Goal: Task Accomplishment & Management: Use online tool/utility

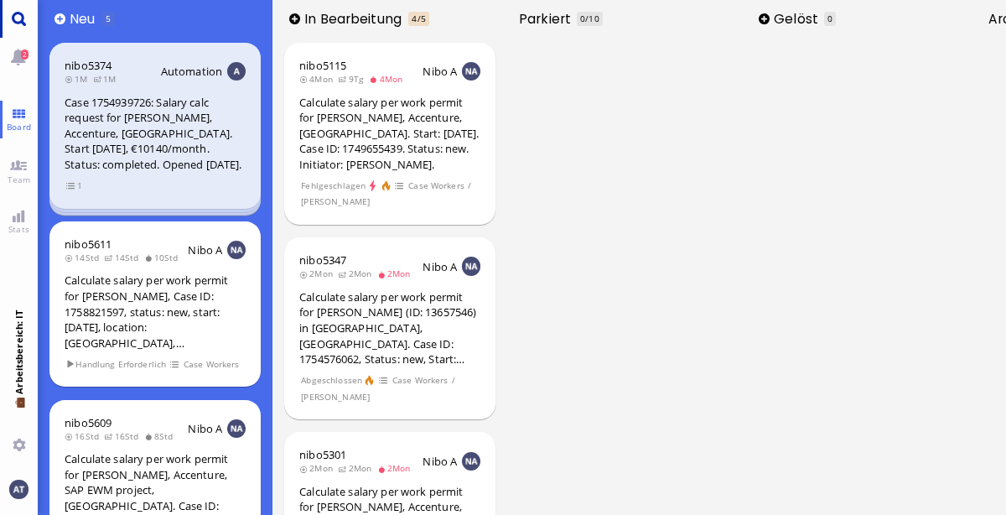
click at [24, 20] on link "Main menu" at bounding box center [19, 19] width 38 height 38
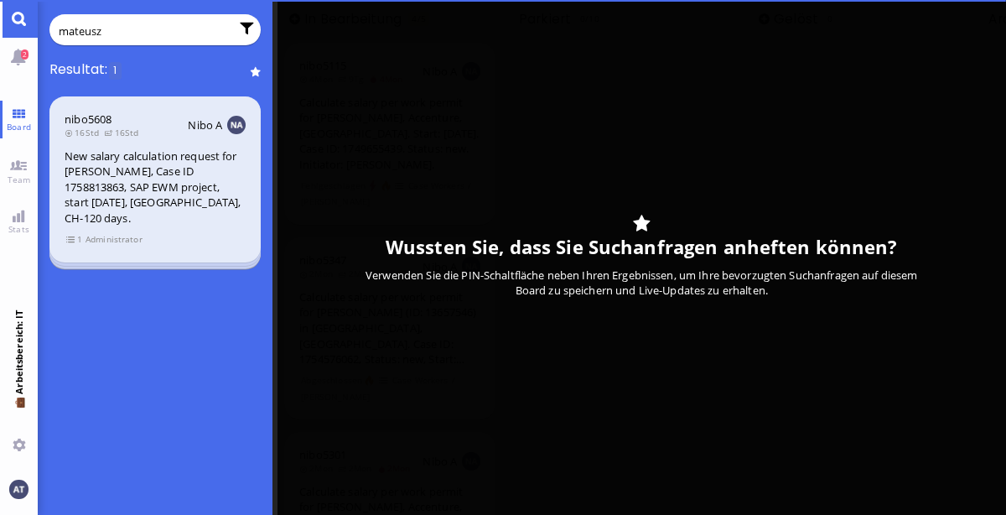
type input "mateusz"
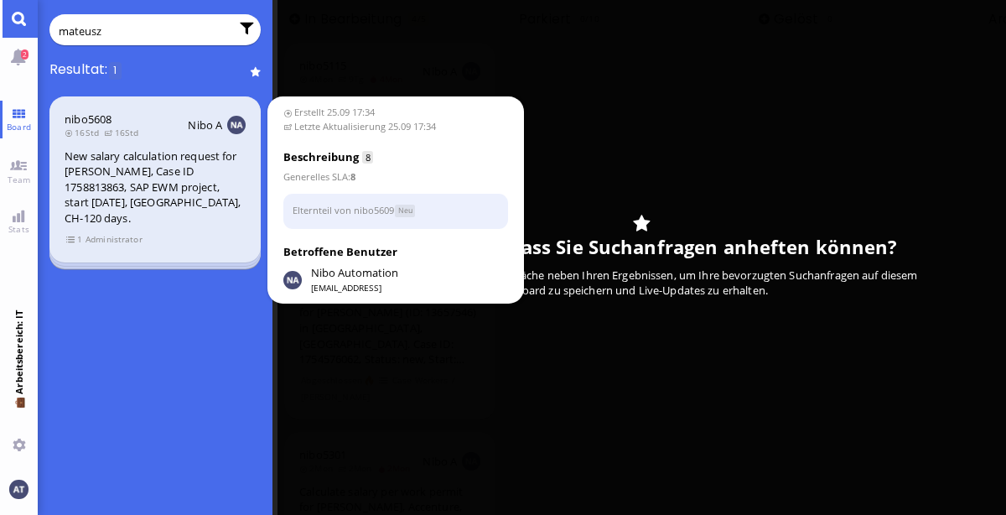
click at [124, 240] on span "Administrator" at bounding box center [114, 239] width 58 height 14
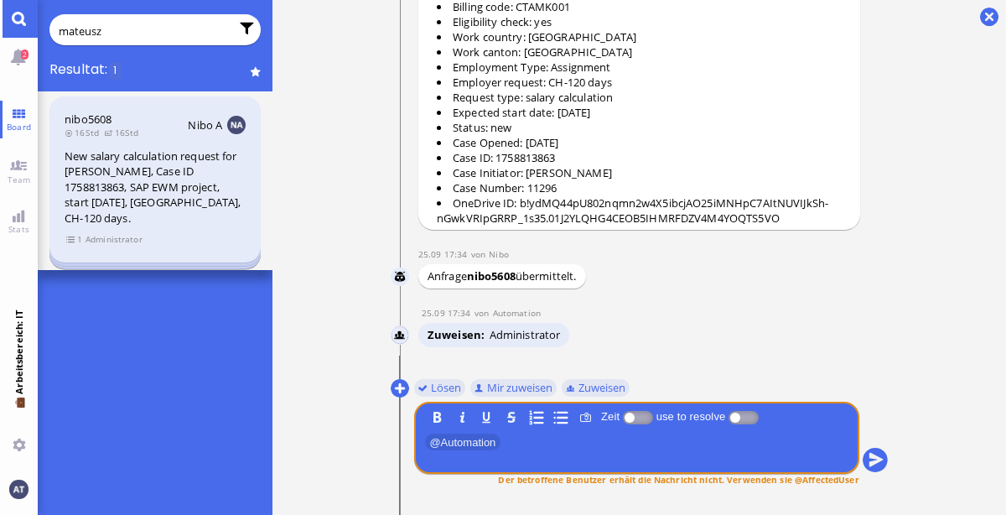
click at [124, 240] on span "Administrator" at bounding box center [114, 239] width 58 height 14
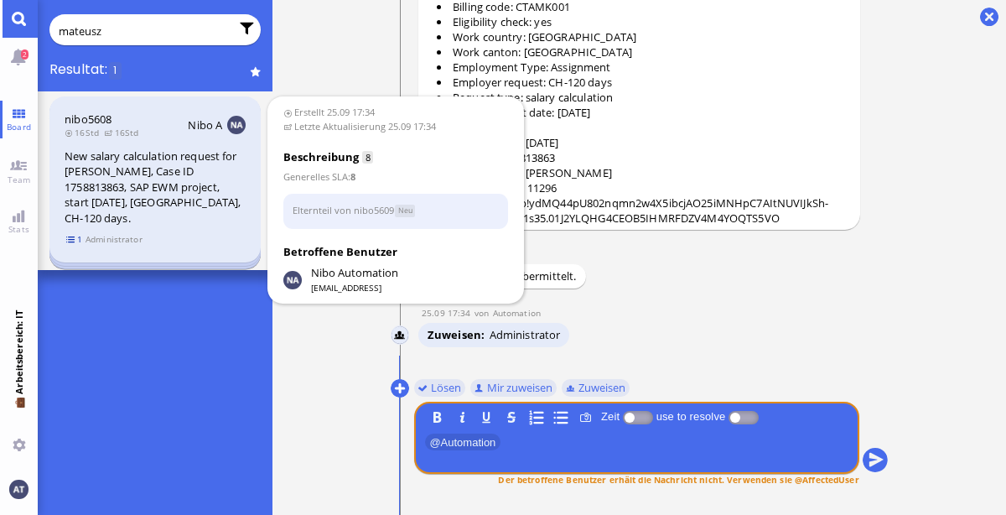
click at [74, 237] on span "1" at bounding box center [74, 239] width 17 height 14
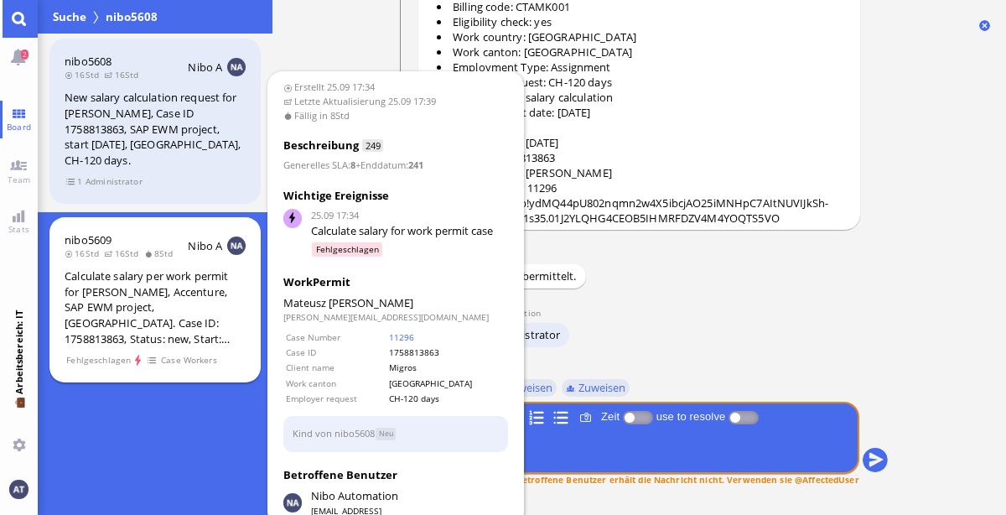
click at [195, 341] on div "Calculate salary per work permit for [PERSON_NAME], Accenture, SAP EWM project,…" at bounding box center [155, 307] width 181 height 78
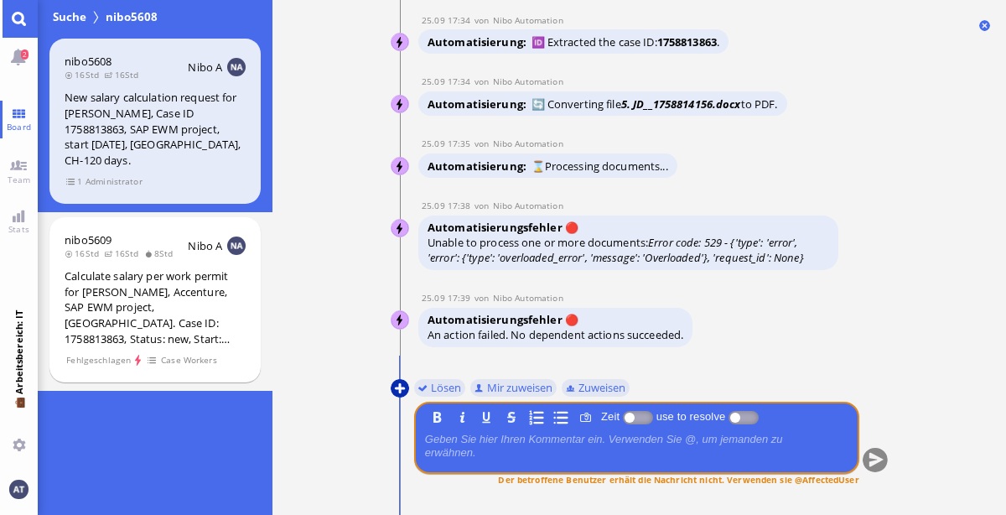
click at [397, 387] on button at bounding box center [400, 388] width 18 height 18
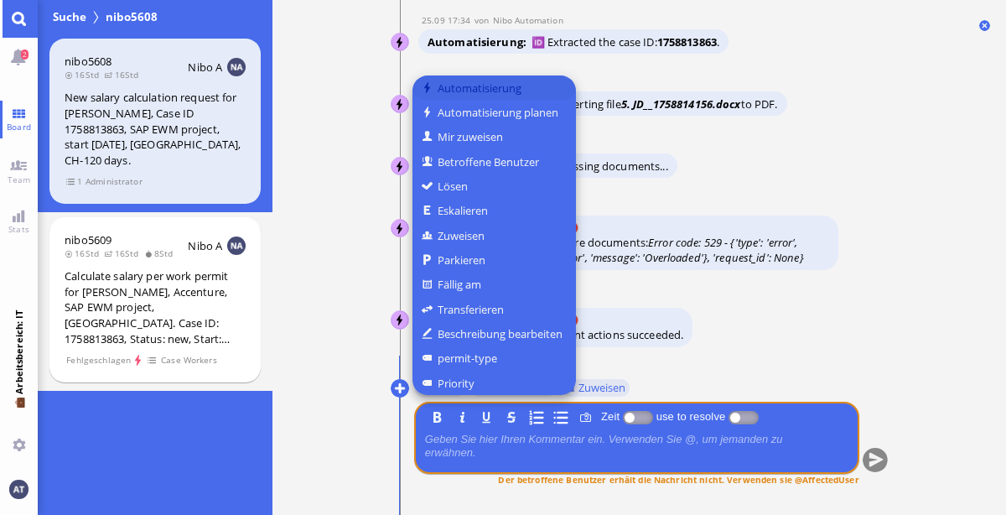
click at [537, 88] on button "Automatisierung" at bounding box center [493, 87] width 163 height 24
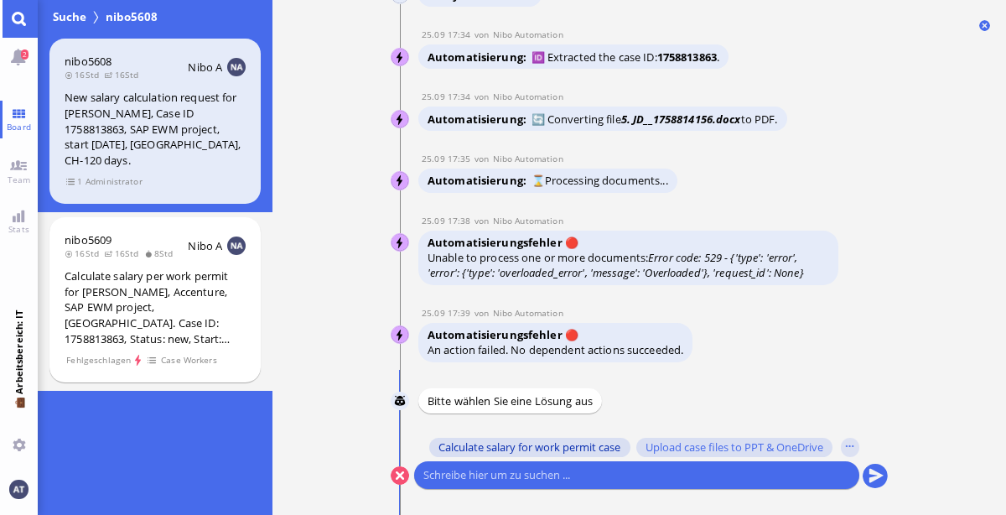
click at [557, 447] on span "Calculate salary for work permit case" at bounding box center [529, 446] width 182 height 13
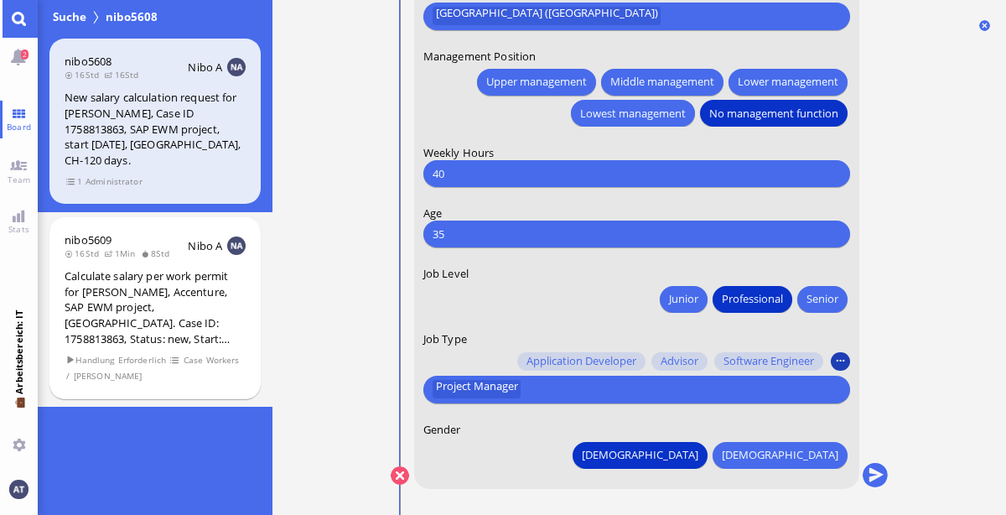
click at [841, 365] on button "button" at bounding box center [840, 361] width 18 height 18
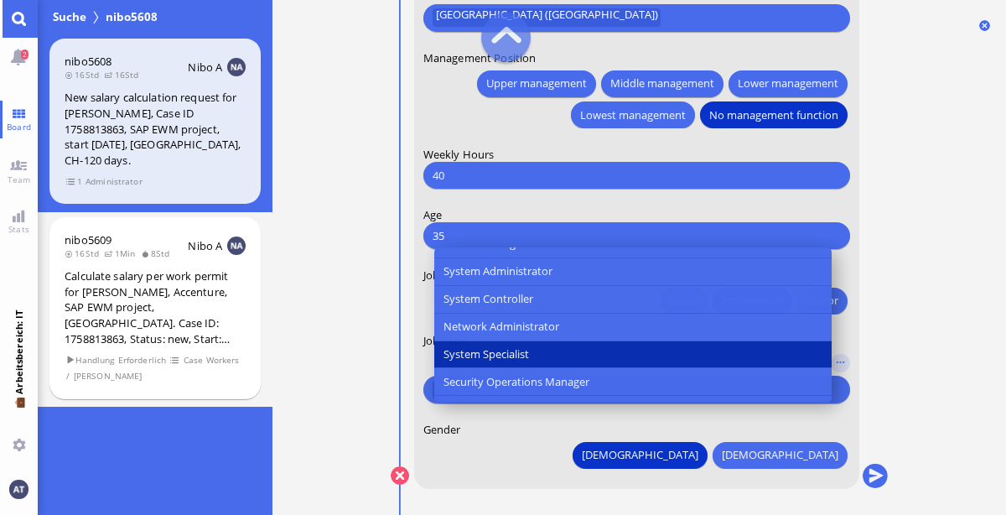
scroll to position [905, 0]
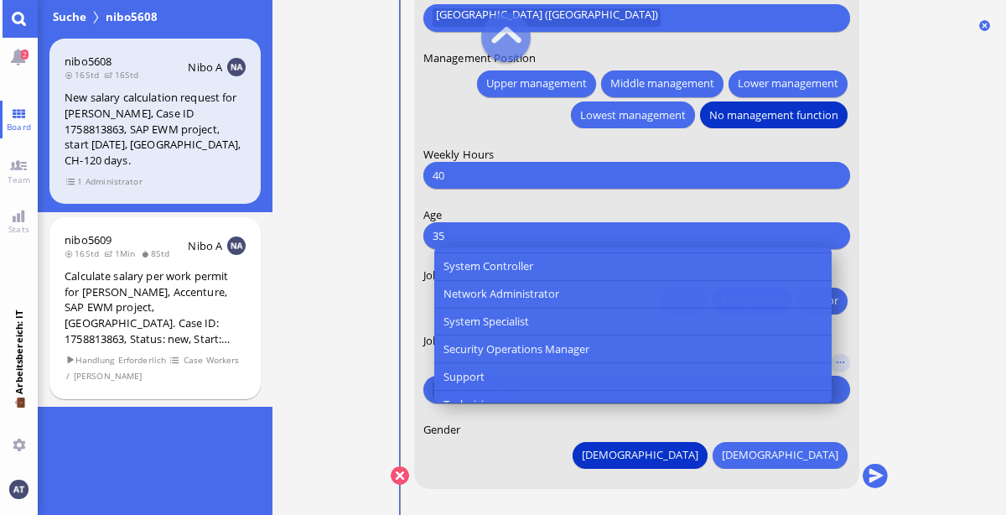
click at [940, 334] on ticket "25.09 17:34 von Automation Automation Calculate eligible salary for work permit…" at bounding box center [638, 257] width 733 height 515
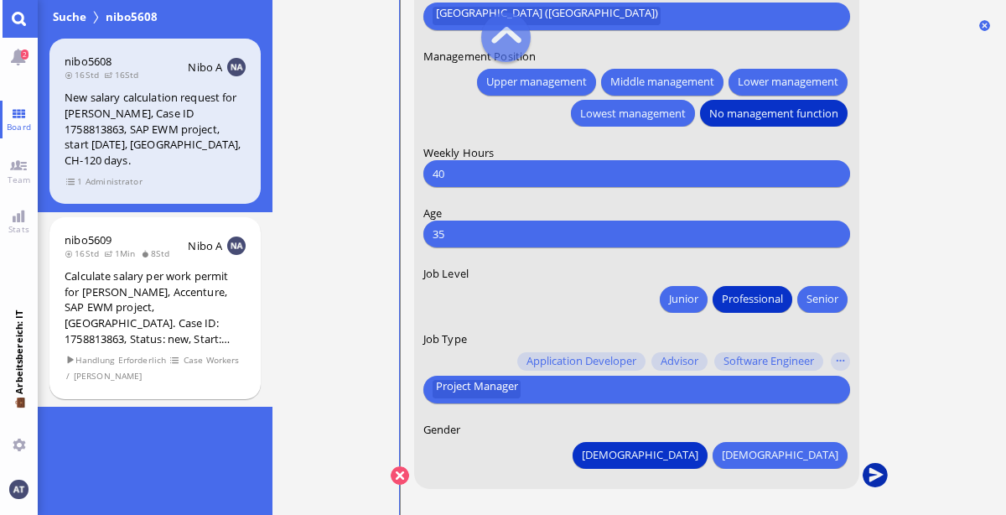
click at [872, 478] on button "submit" at bounding box center [874, 475] width 25 height 25
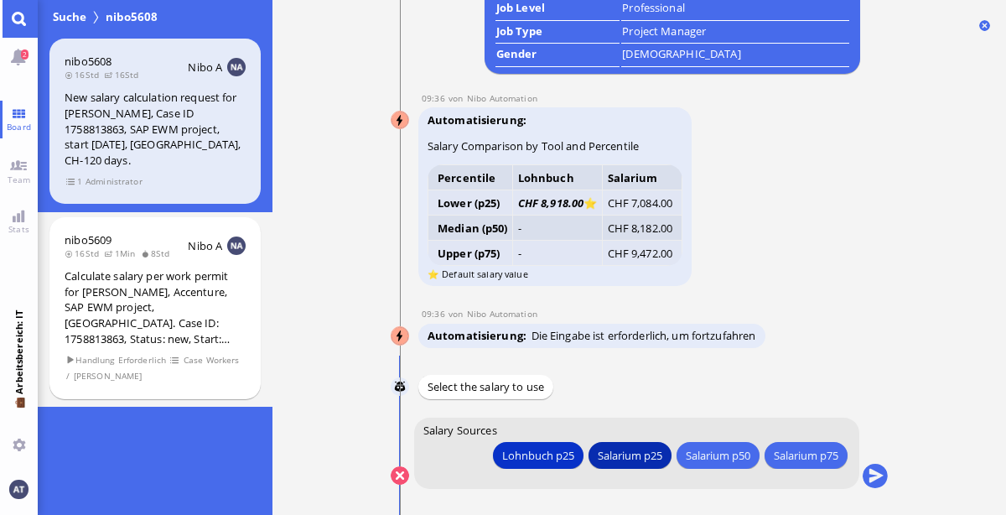
click at [646, 456] on div "Salarium p25" at bounding box center [629, 455] width 65 height 18
click at [877, 478] on button "submit" at bounding box center [874, 475] width 25 height 25
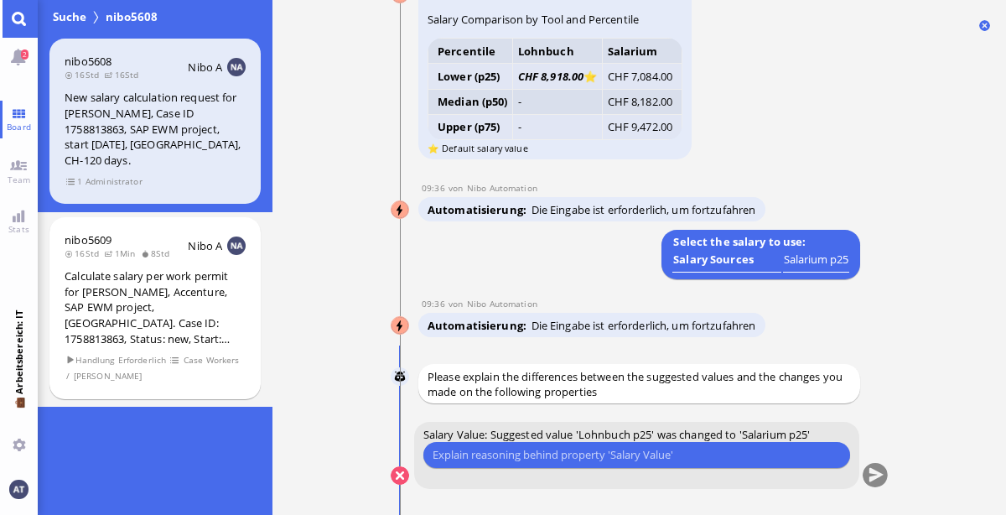
scroll to position [0, 0]
type input "profile not clear enough for Lohnbuch"
click at [872, 471] on button "submit" at bounding box center [874, 475] width 25 height 25
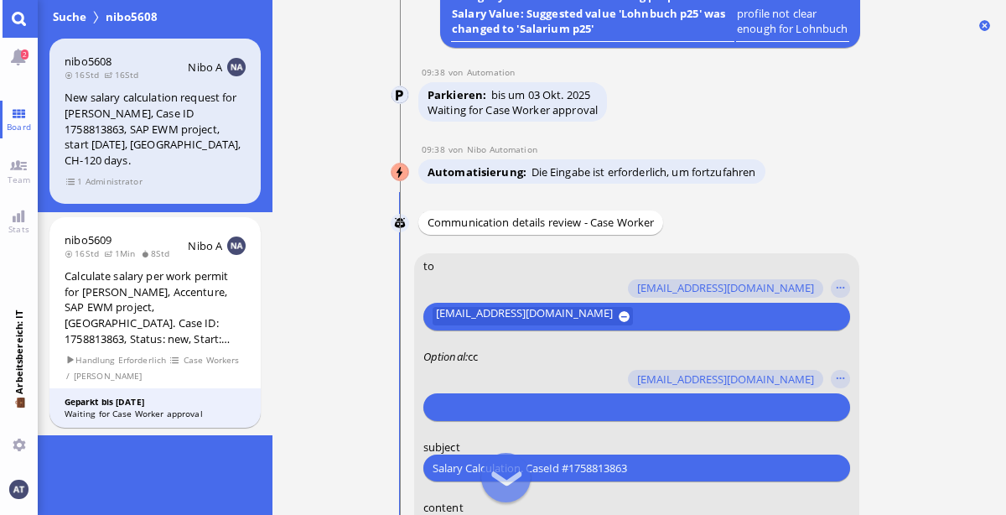
scroll to position [-584, 0]
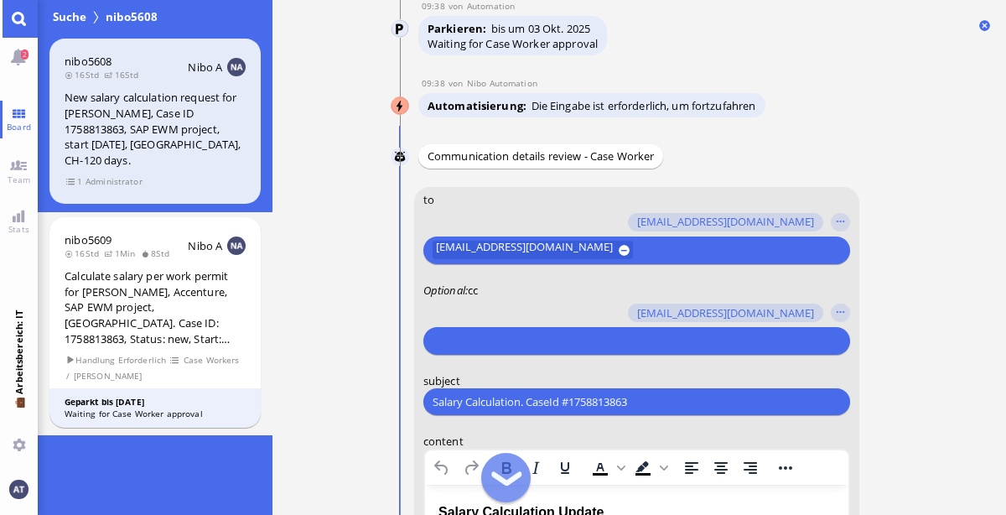
click at [712, 344] on input "text" at bounding box center [633, 341] width 403 height 18
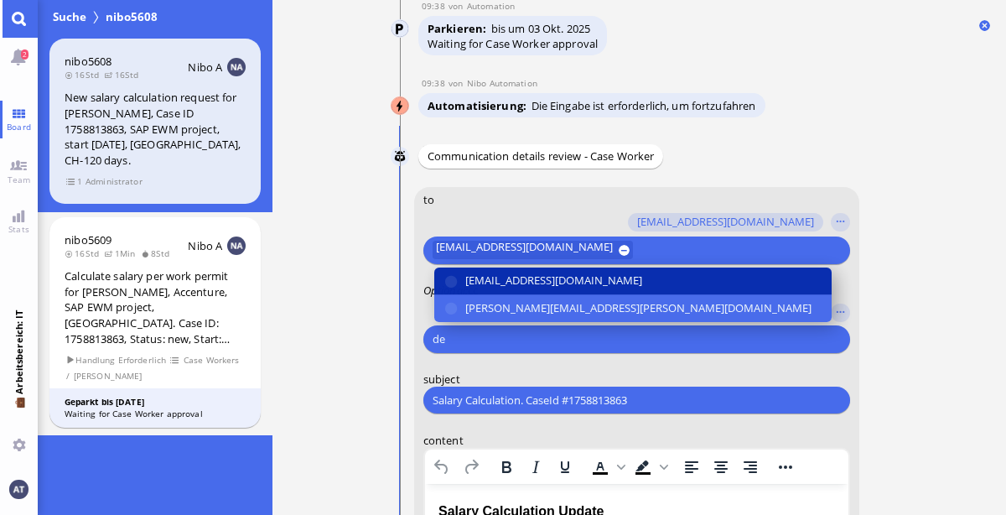
type input "de"
click at [655, 283] on button "[EMAIL_ADDRESS][DOMAIN_NAME]" at bounding box center [631, 281] width 397 height 28
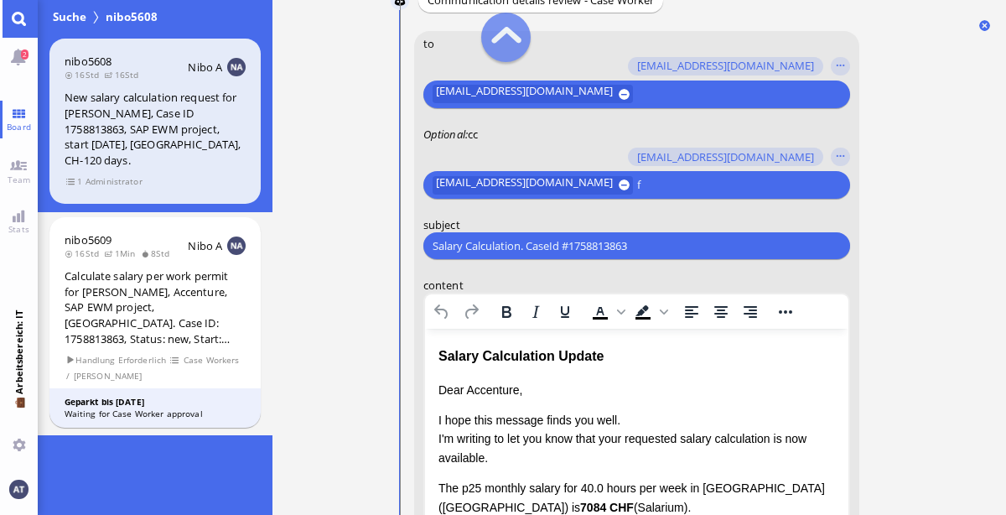
scroll to position [-427, 0]
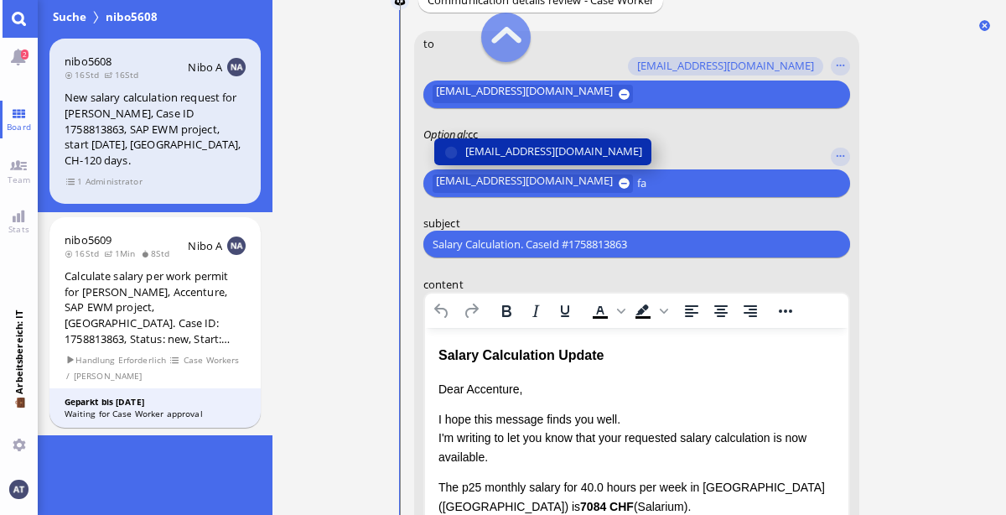
type input "fa"
click at [583, 151] on span "[EMAIL_ADDRESS][DOMAIN_NAME]" at bounding box center [552, 151] width 177 height 18
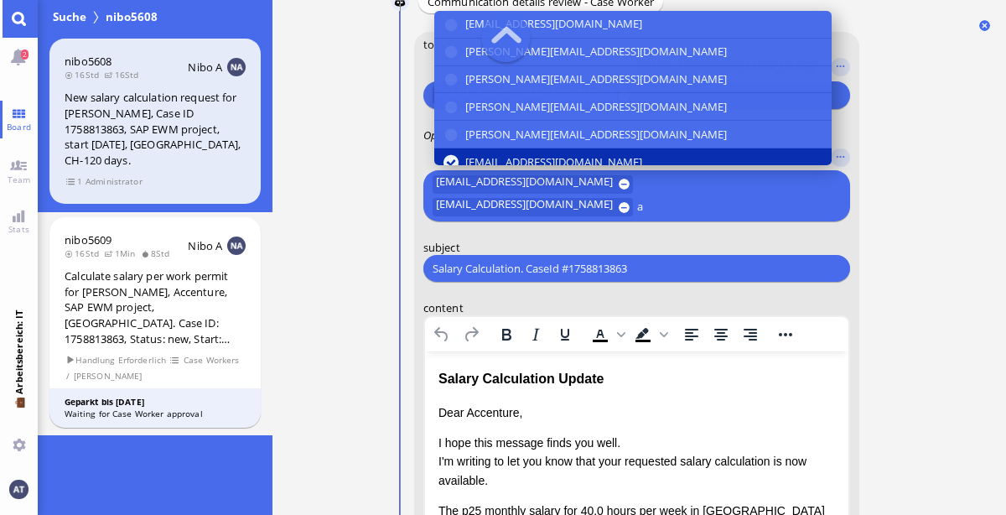
scroll to position [-450, 0]
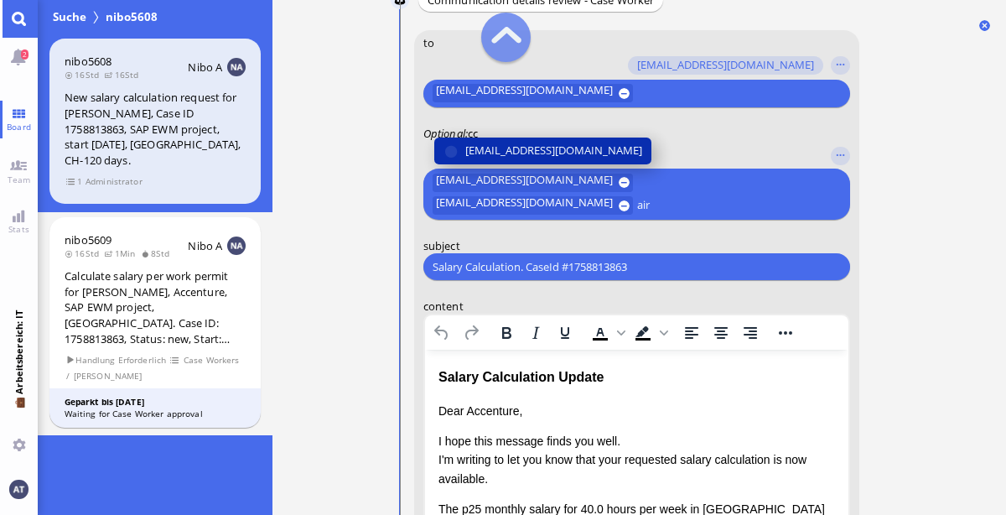
type input "air"
click at [570, 145] on span "[EMAIL_ADDRESS][DOMAIN_NAME]" at bounding box center [552, 151] width 177 height 18
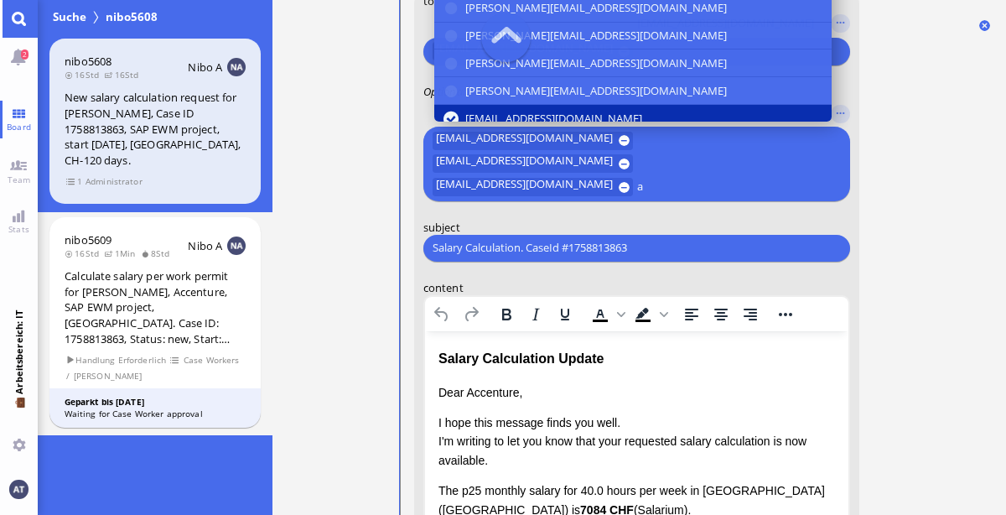
scroll to position [-428, 0]
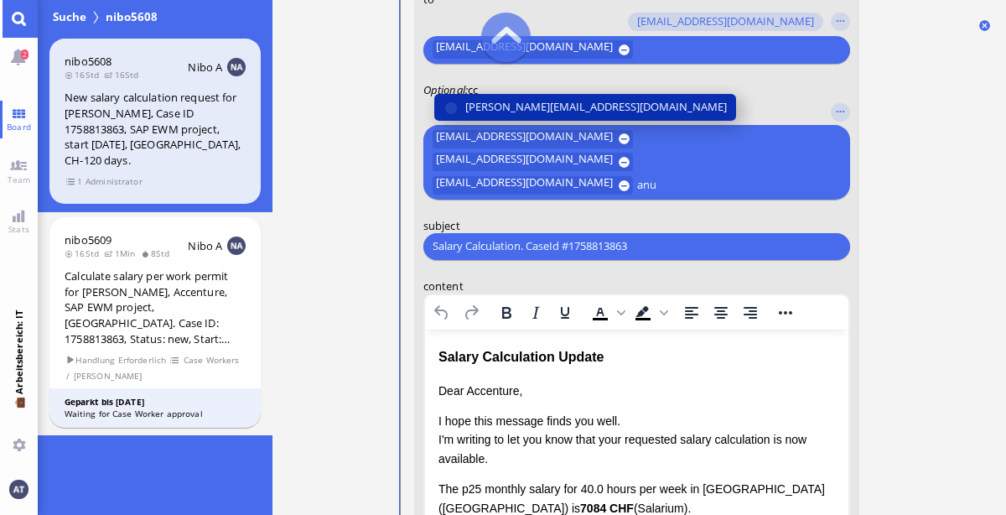
type input "anu"
click at [563, 98] on span "[PERSON_NAME][EMAIL_ADDRESS][DOMAIN_NAME]" at bounding box center [594, 107] width 261 height 18
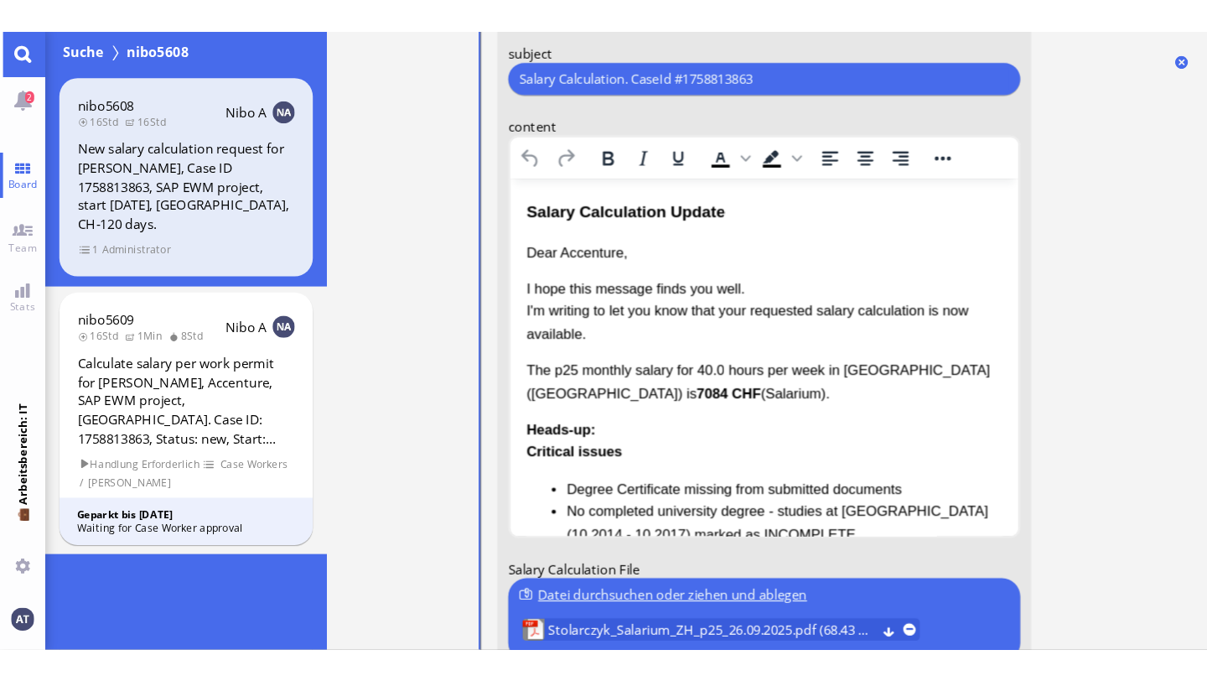
scroll to position [0, 0]
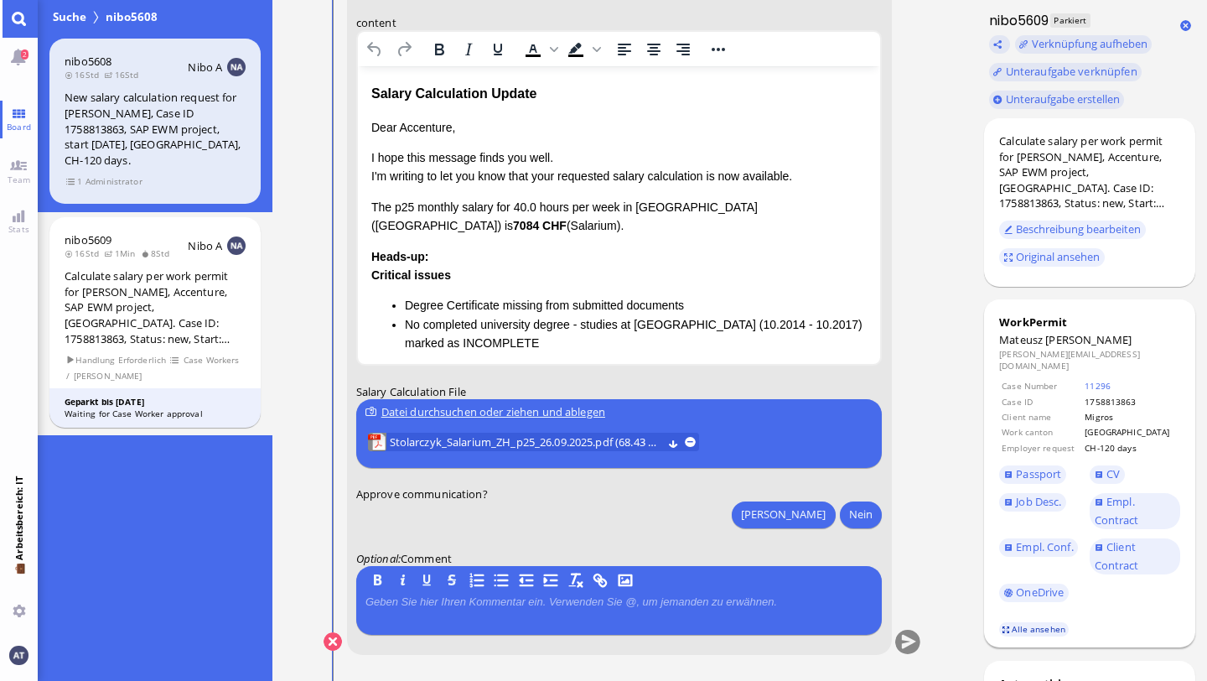
click at [1005, 514] on link "Alle ansehen" at bounding box center [1034, 629] width 70 height 14
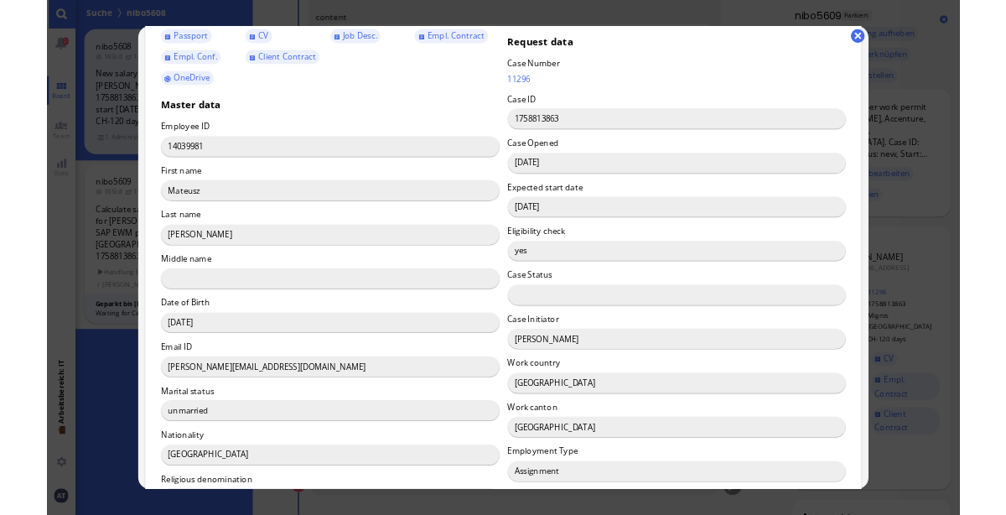
scroll to position [74, 0]
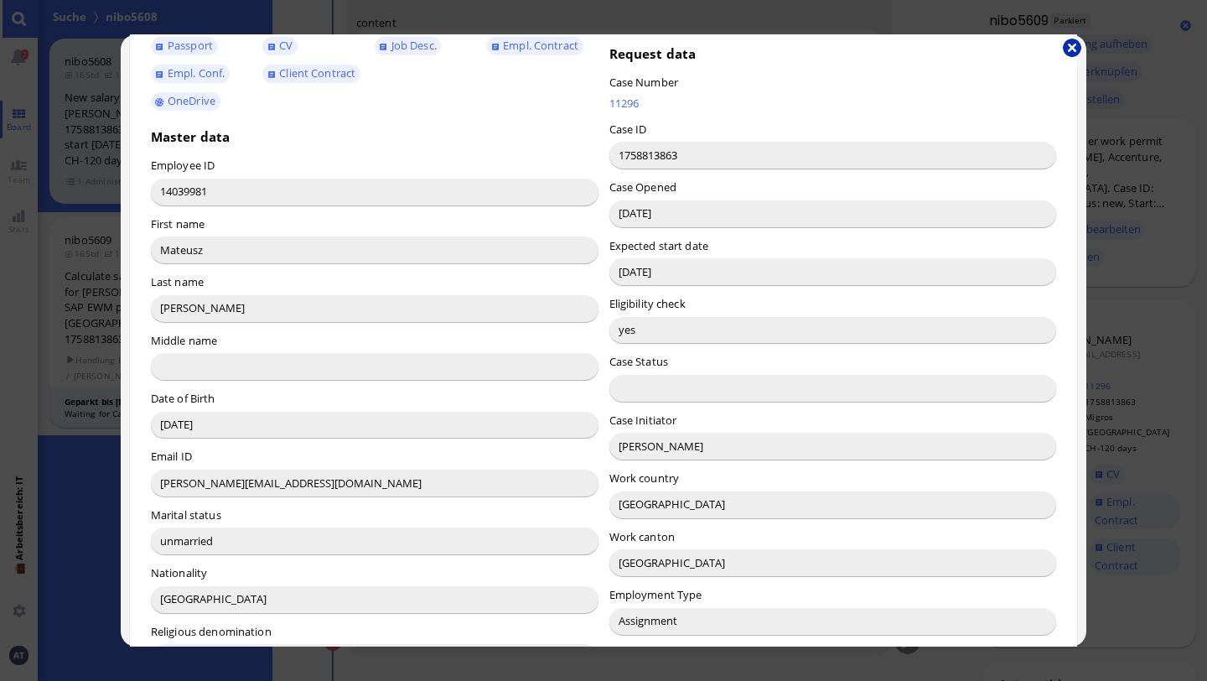
click at [1005, 49] on button "button" at bounding box center [1072, 48] width 18 height 18
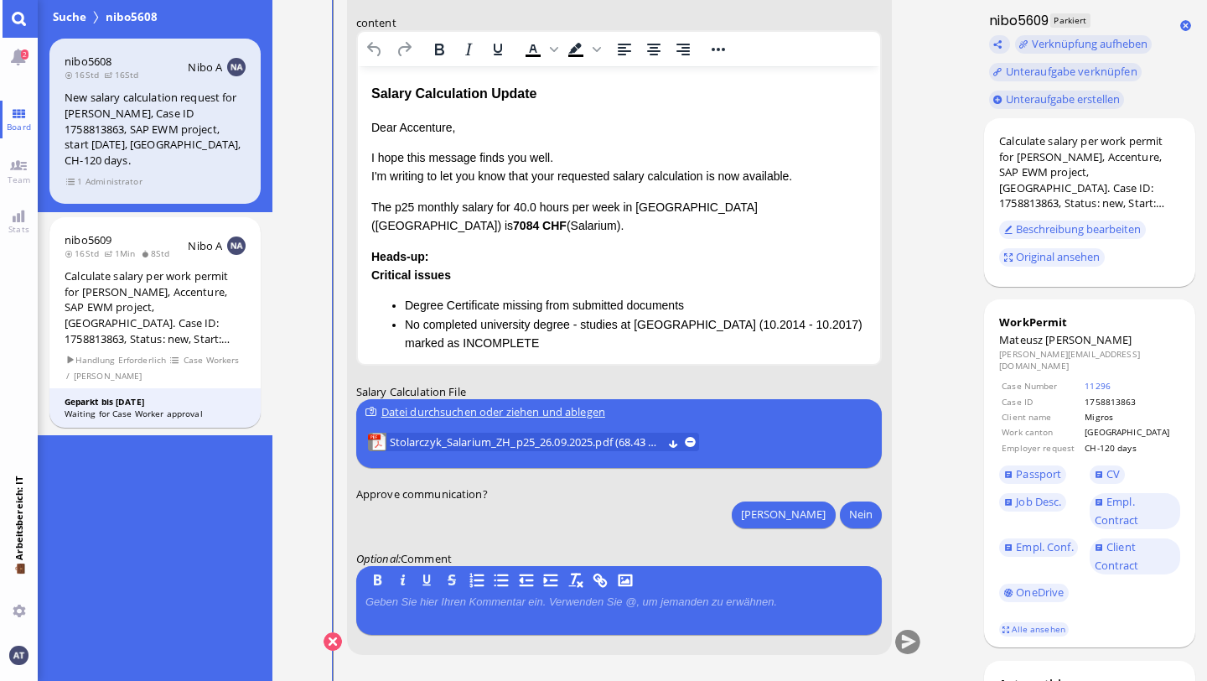
click at [427, 126] on p "Dear Accenture," at bounding box center [618, 126] width 496 height 18
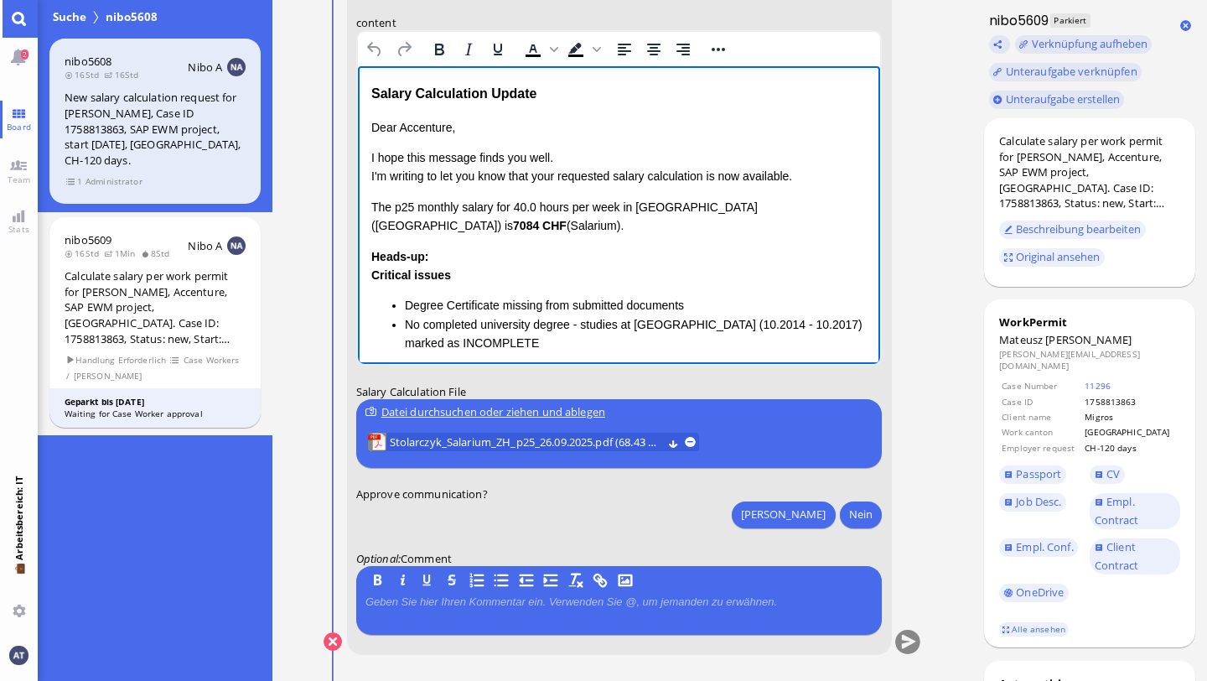
click at [427, 126] on p "Dear Accenture," at bounding box center [618, 126] width 496 height 18
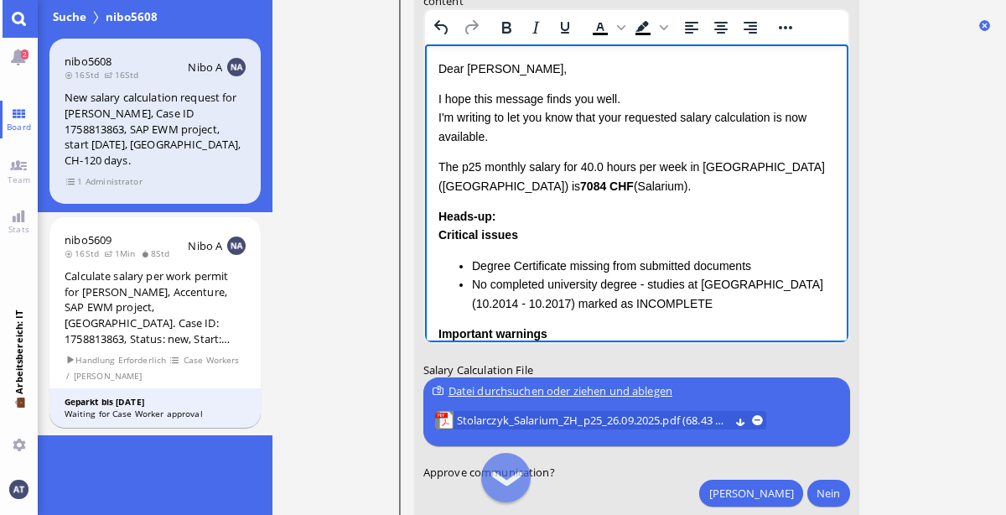
scroll to position [48, 0]
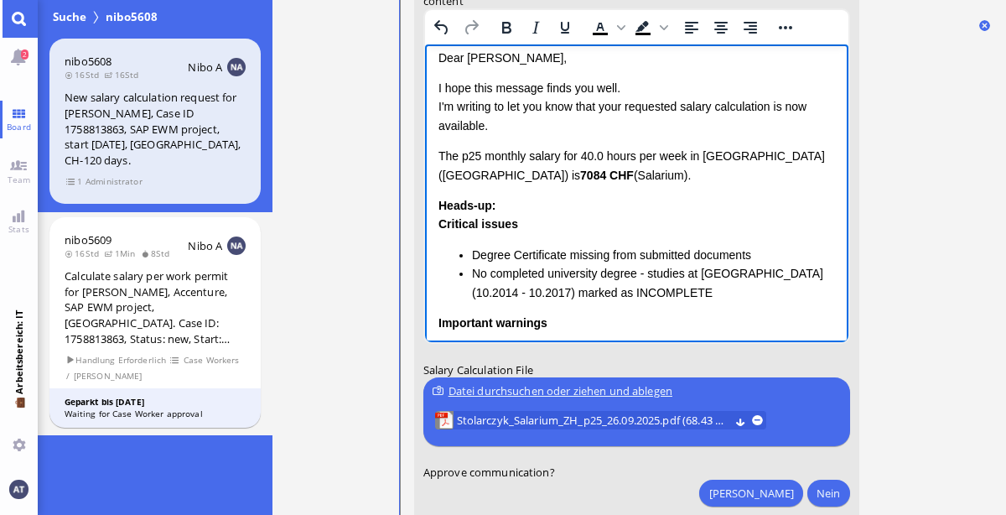
drag, startPoint x: 438, startPoint y: 154, endPoint x: 555, endPoint y: 174, distance: 118.2
click at [555, 174] on p "The p25 monthly salary for 40.0 hours per week in [GEOGRAPHIC_DATA] ([GEOGRAPHI…" at bounding box center [635, 166] width 396 height 38
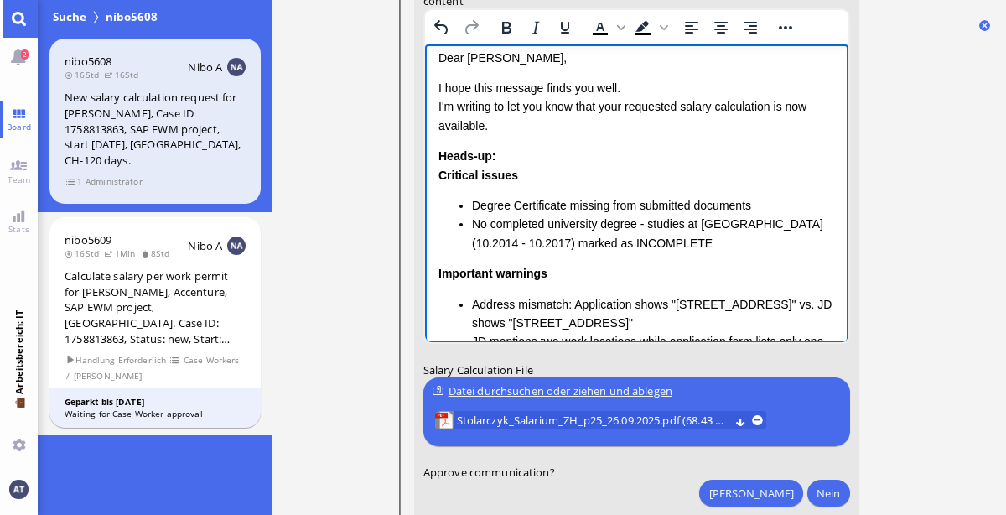
drag, startPoint x: 441, startPoint y: 174, endPoint x: 651, endPoint y: 213, distance: 213.9
click at [651, 213] on div "Critical issues Degree Certificate missing from submitted documents No complete…" at bounding box center [635, 209] width 396 height 87
drag, startPoint x: 438, startPoint y: 173, endPoint x: 738, endPoint y: 248, distance: 309.2
click at [738, 248] on div "Critical issues Degree Certificate missing from submitted documents No complete…" at bounding box center [635, 209] width 396 height 87
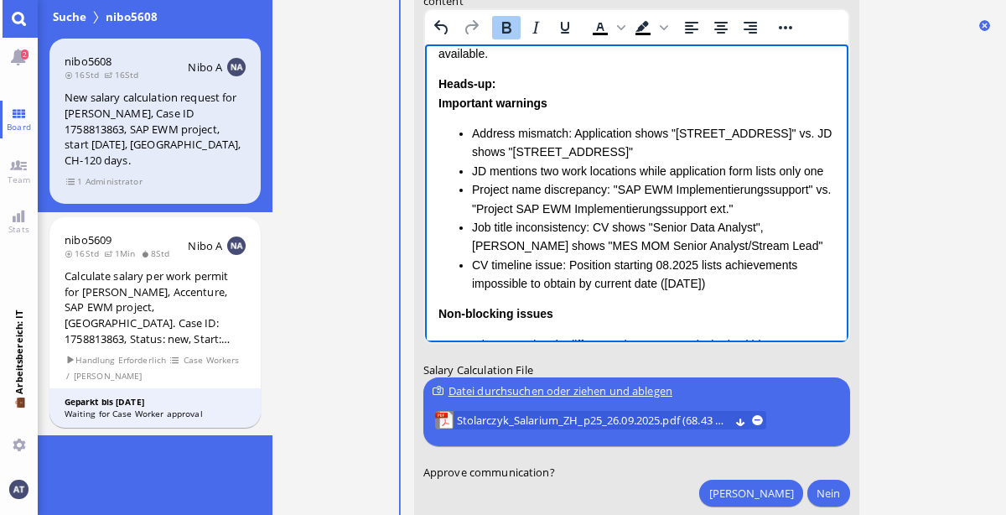
scroll to position [124, 0]
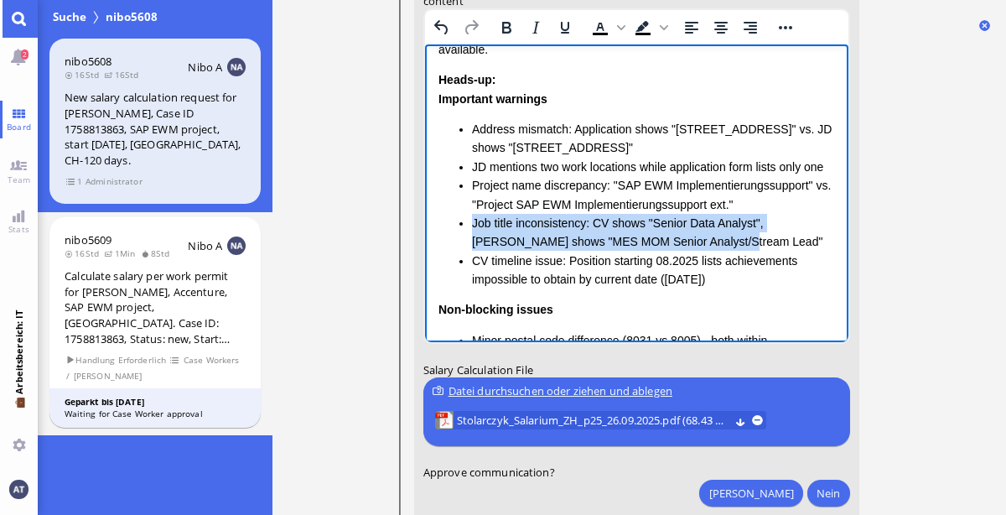
drag, startPoint x: 467, startPoint y: 222, endPoint x: 697, endPoint y: 241, distance: 231.2
click at [697, 241] on ul "Address mismatch: Application shows "[STREET_ADDRESS]" vs. JD shows "[STREET_AD…" at bounding box center [635, 204] width 396 height 169
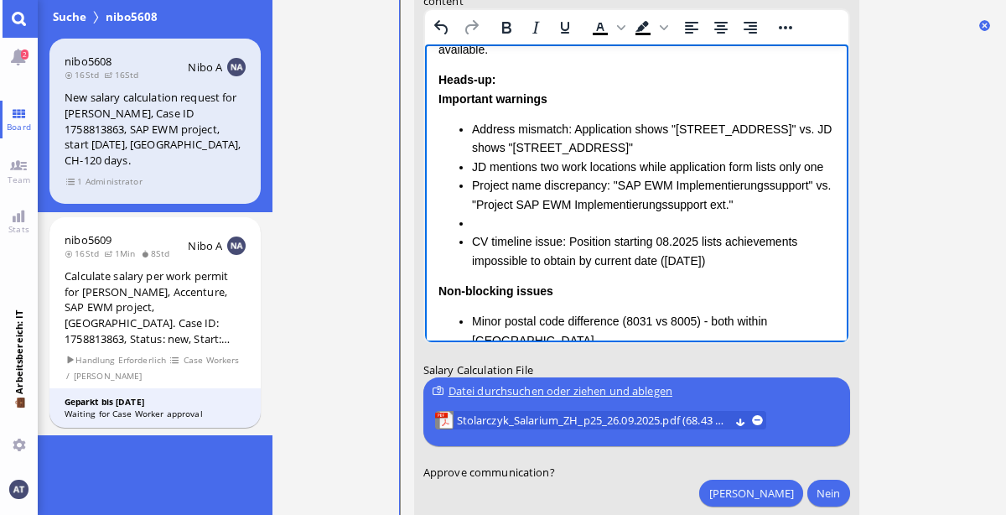
drag, startPoint x: 467, startPoint y: 239, endPoint x: 760, endPoint y: 265, distance: 294.5
click at [760, 265] on ul "Address mismatch: Application shows "[STREET_ADDRESS]" vs. JD shows "[STREET_AD…" at bounding box center [635, 195] width 396 height 150
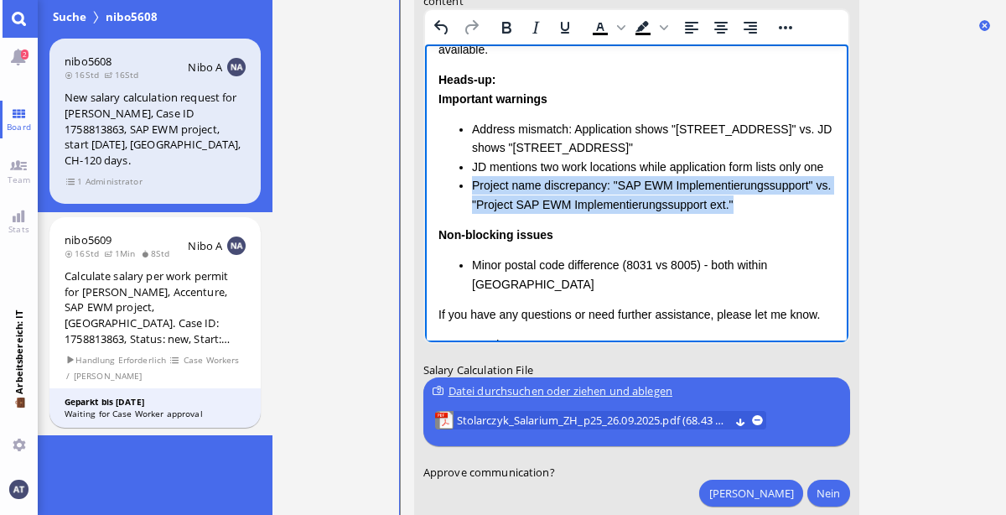
drag, startPoint x: 469, startPoint y: 185, endPoint x: 744, endPoint y: 209, distance: 275.9
click at [744, 209] on ul "Address mismatch: Application shows "[STREET_ADDRESS]" vs. JD shows "[STREET_AD…" at bounding box center [635, 167] width 396 height 94
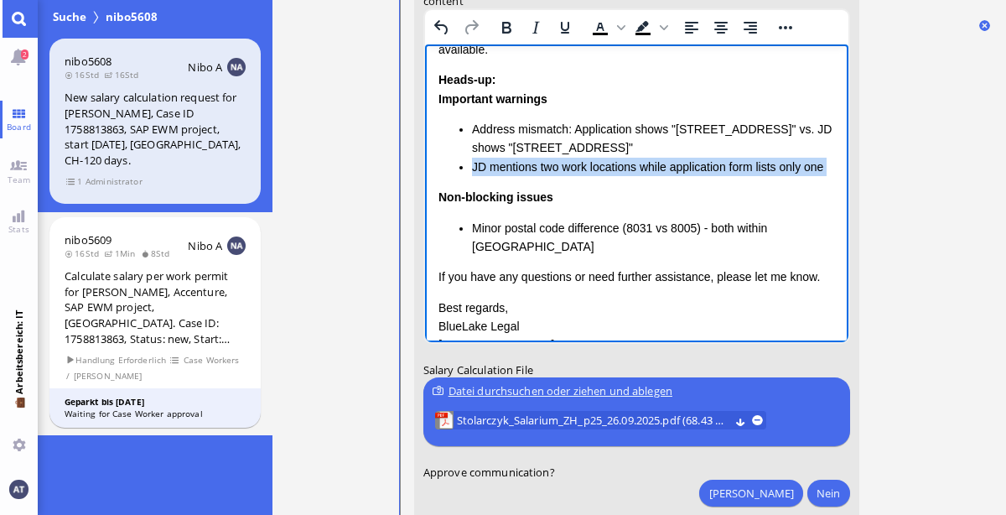
drag, startPoint x: 473, startPoint y: 165, endPoint x: 581, endPoint y: 187, distance: 110.3
click at [581, 187] on div "Heads-up: Important warnings Address mismatch: Application shows "[STREET_ADDRE…" at bounding box center [635, 162] width 396 height 185
click at [581, 188] on div "Non-blocking issues Minor postal code difference (8031 vs 8005) - both within […" at bounding box center [635, 222] width 396 height 68
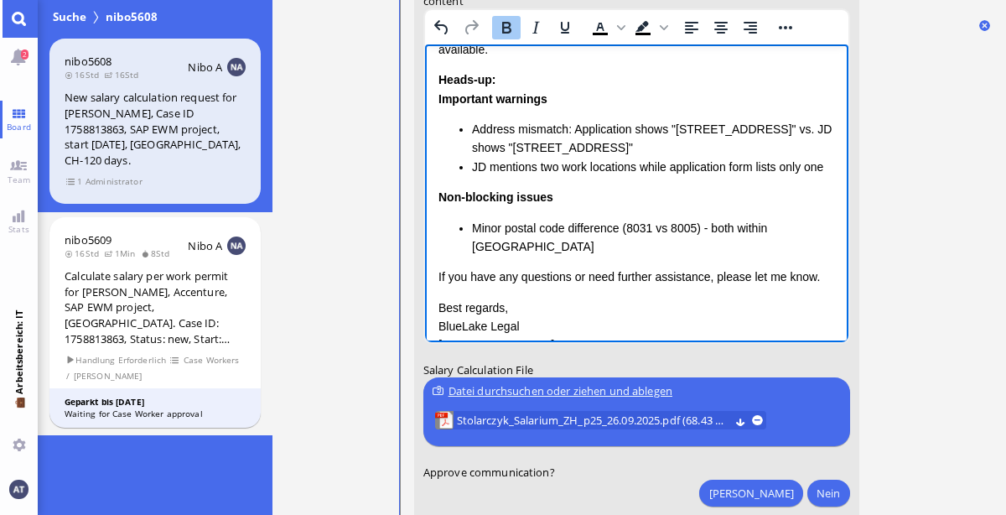
drag, startPoint x: 435, startPoint y: 194, endPoint x: 540, endPoint y: 220, distance: 107.7
click at [511, 217] on html "Salary Calculation Update Dear [PERSON_NAME], I hope this message finds you wel…" at bounding box center [635, 162] width 423 height 485
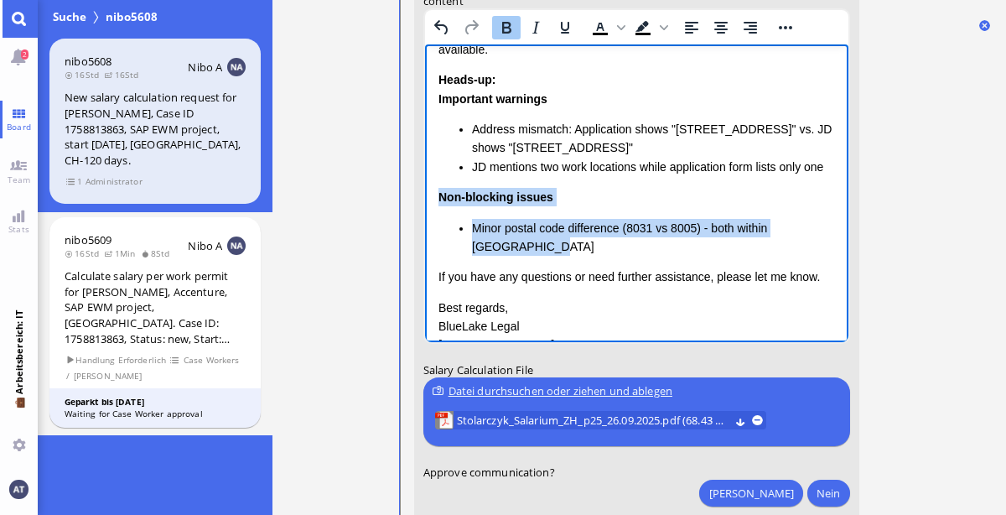
drag, startPoint x: 438, startPoint y: 198, endPoint x: 572, endPoint y: 245, distance: 141.3
click at [572, 245] on div "Non-blocking issues Minor postal code difference (8031 vs 8005) - both within […" at bounding box center [635, 222] width 396 height 68
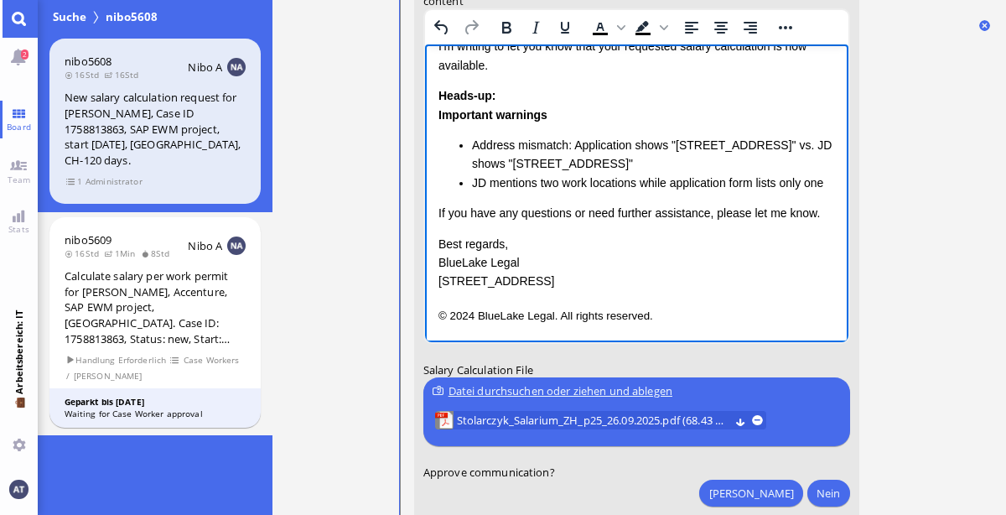
scroll to position [108, 0]
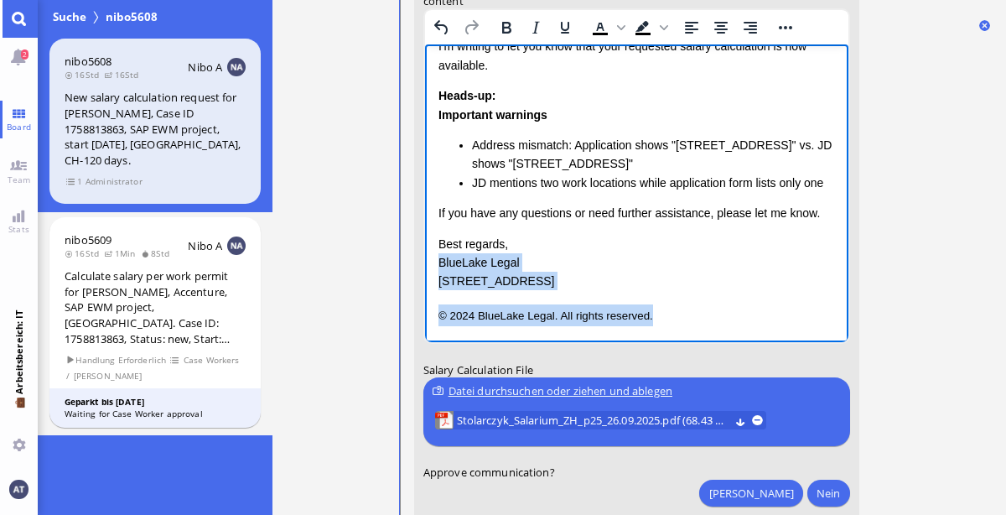
drag, startPoint x: 440, startPoint y: 260, endPoint x: 678, endPoint y: 317, distance: 244.8
click at [678, 317] on div "Salary Calculation Update Dear [PERSON_NAME], I hope this message finds you wel…" at bounding box center [635, 139] width 396 height 372
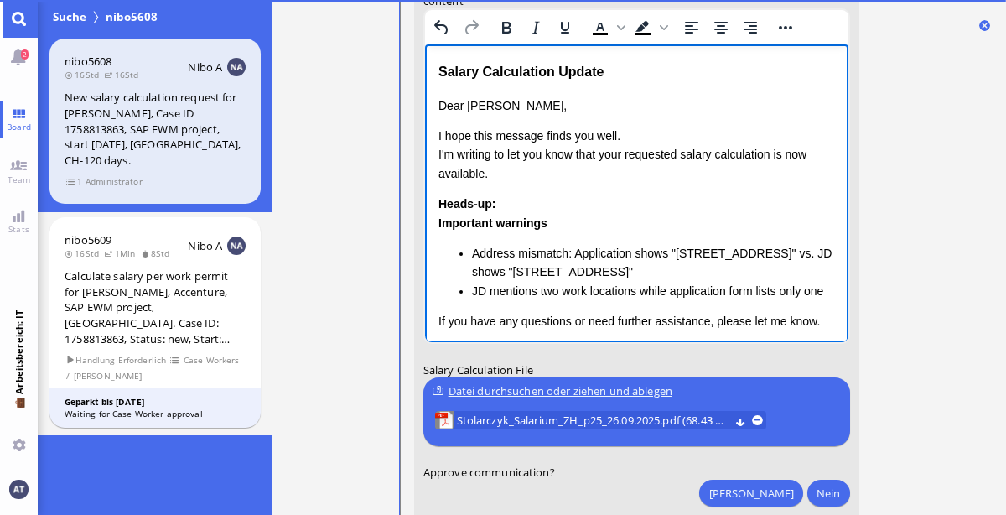
scroll to position [36, 0]
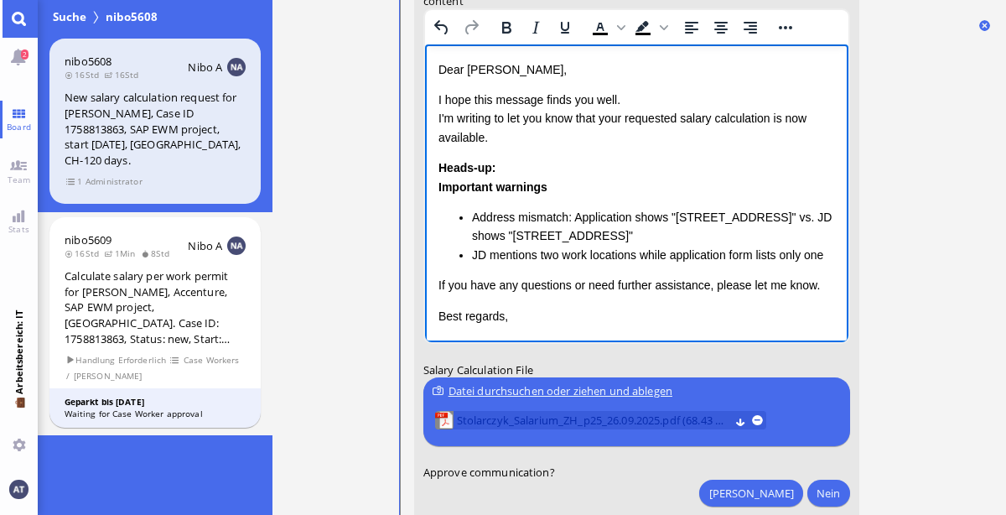
click at [549, 422] on span "Stolarczyk_Salarium_ZH_p25_26.09.2025.pdf (68.43 kB)" at bounding box center [592, 421] width 272 height 18
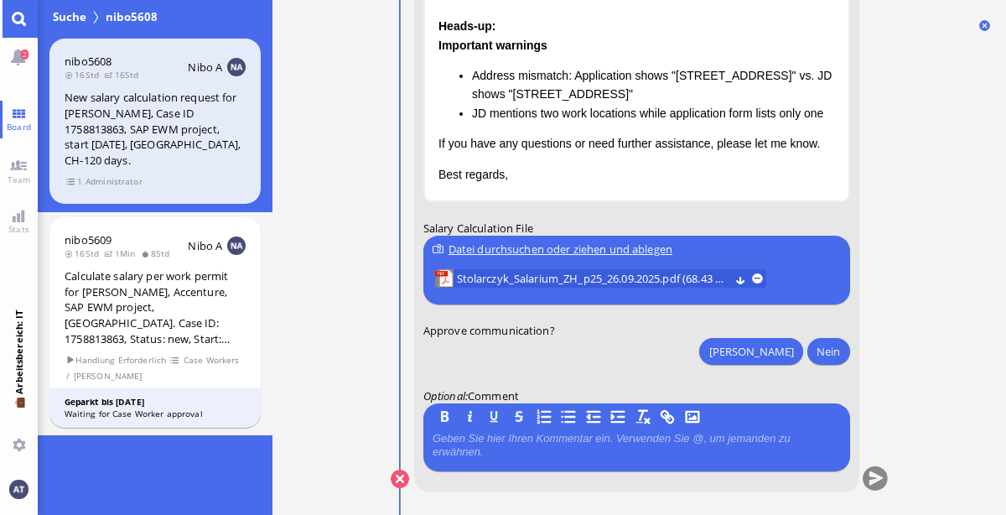
scroll to position [0, 0]
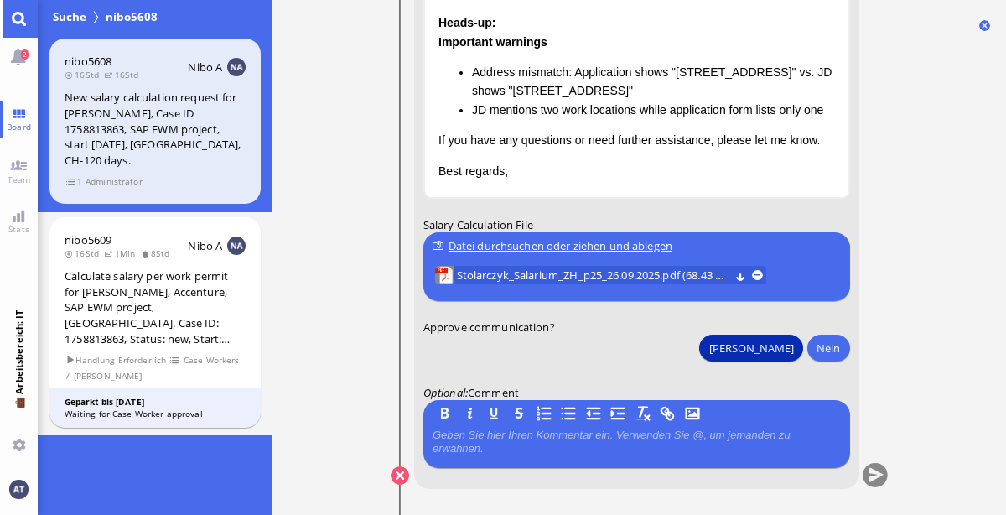
click at [786, 349] on button "[PERSON_NAME]" at bounding box center [750, 347] width 103 height 27
click at [879, 475] on button "submit" at bounding box center [874, 475] width 25 height 25
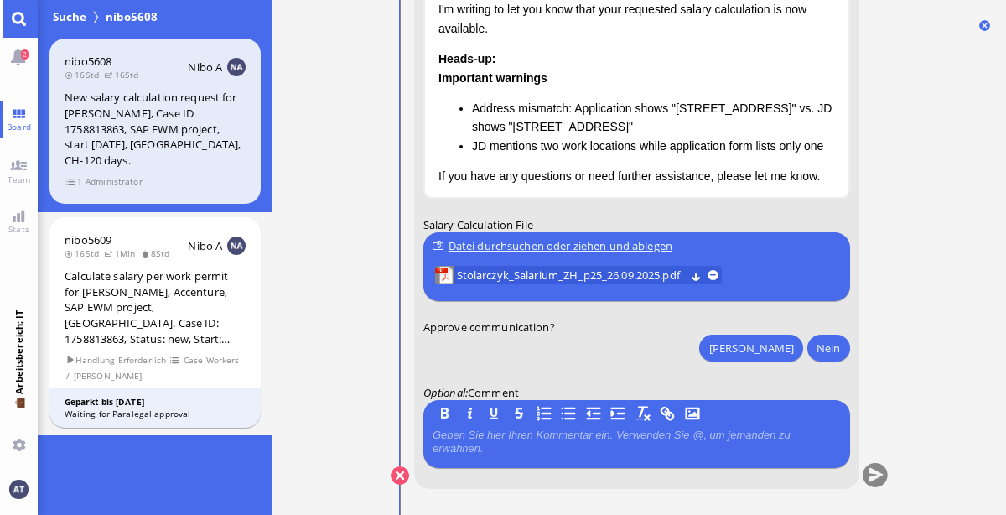
scroll to position [36, 0]
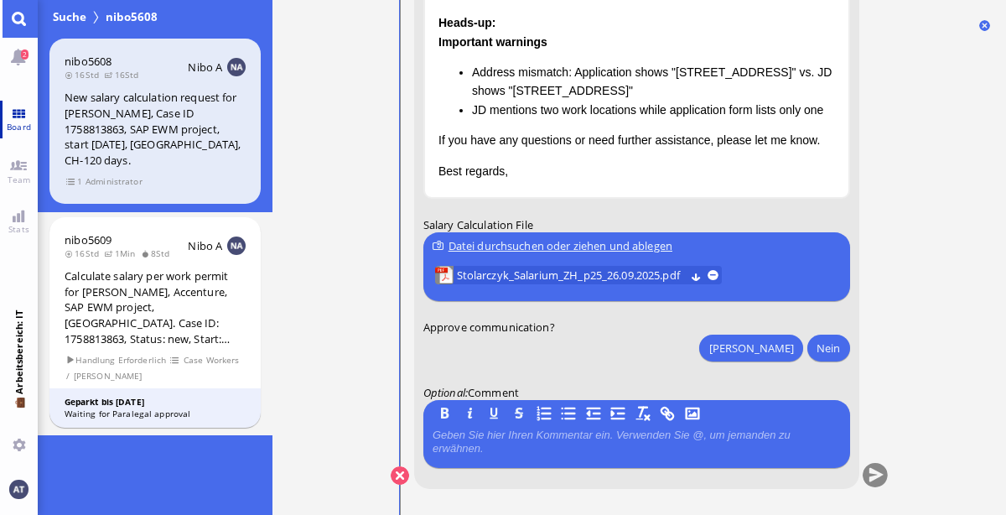
click at [18, 116] on link "Board" at bounding box center [19, 120] width 38 height 38
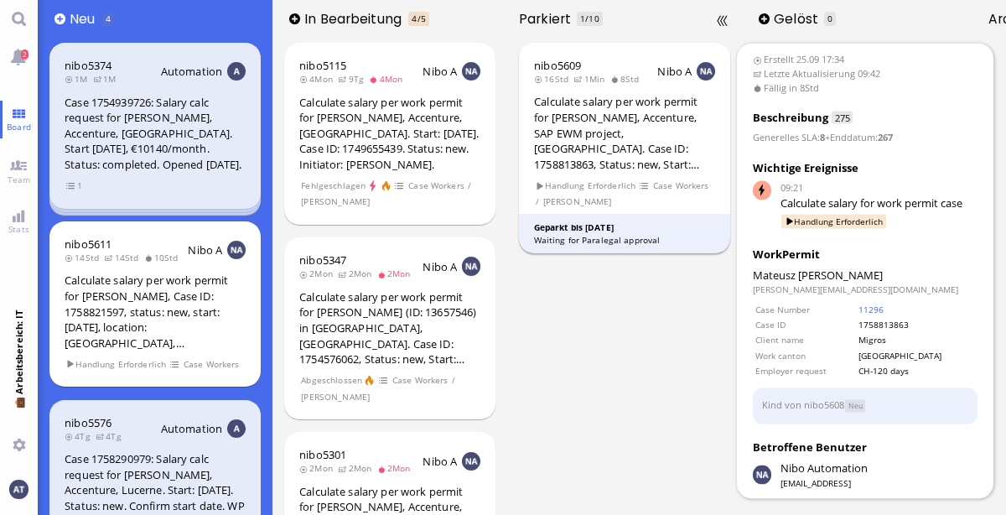
click at [605, 168] on div "Calculate salary per work permit for [PERSON_NAME], Accenture, SAP EWM project,…" at bounding box center [624, 133] width 181 height 78
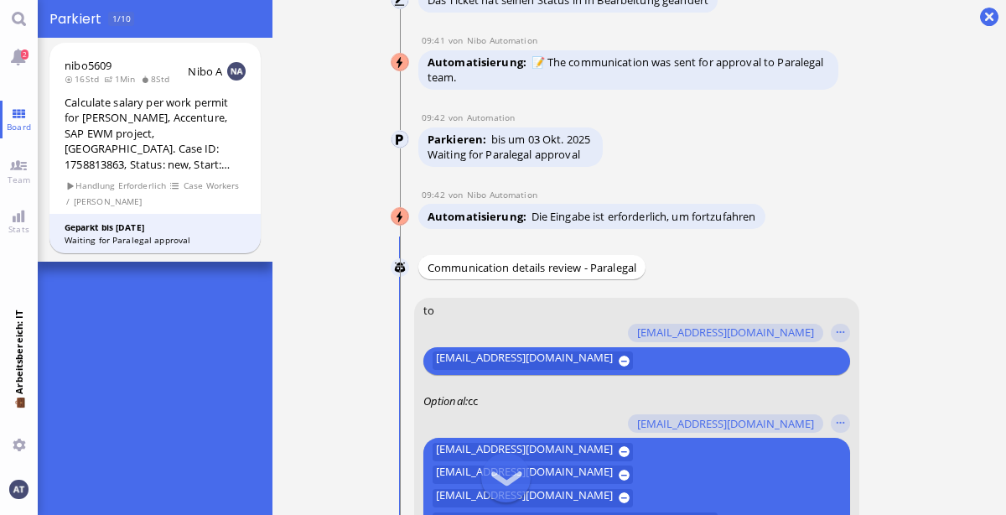
scroll to position [-786, 0]
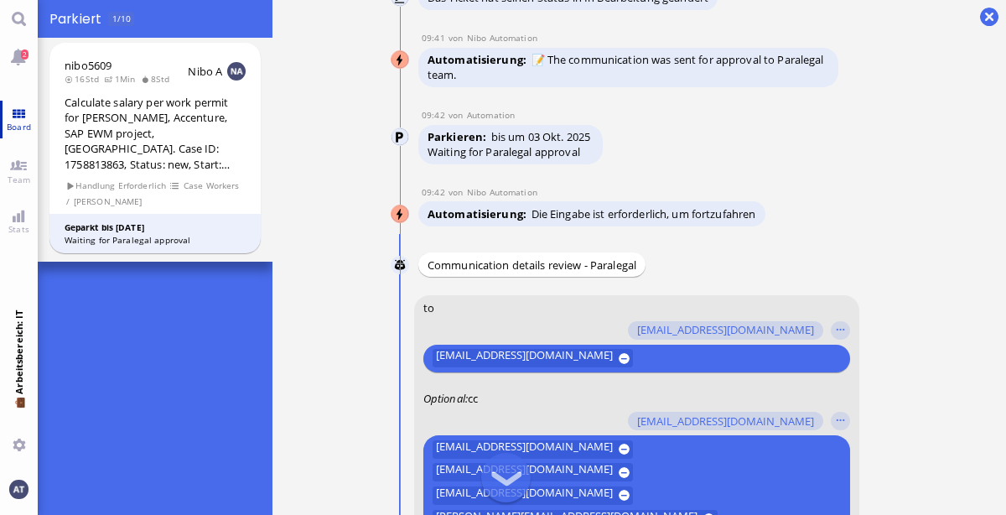
click at [12, 129] on span "Board" at bounding box center [19, 127] width 33 height 12
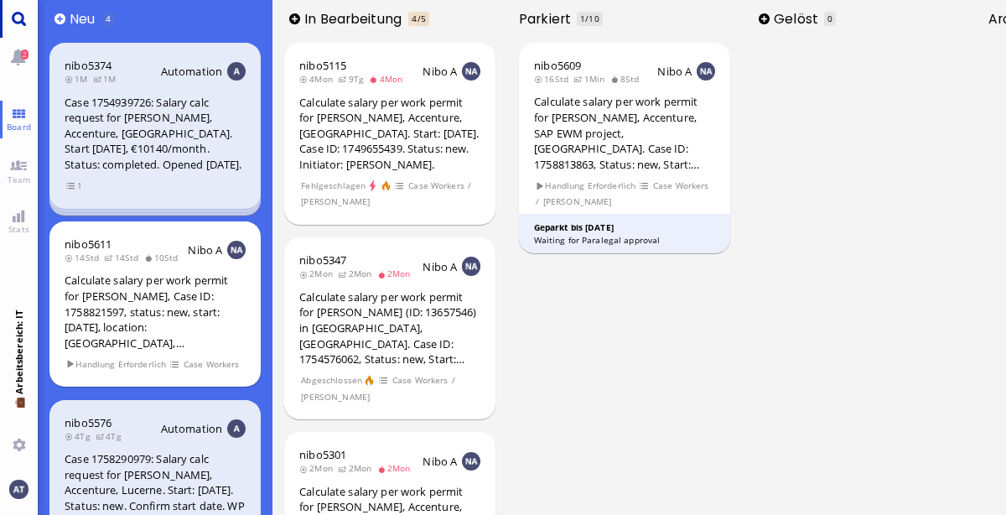
click at [23, 23] on link "Main menu" at bounding box center [19, 19] width 38 height 38
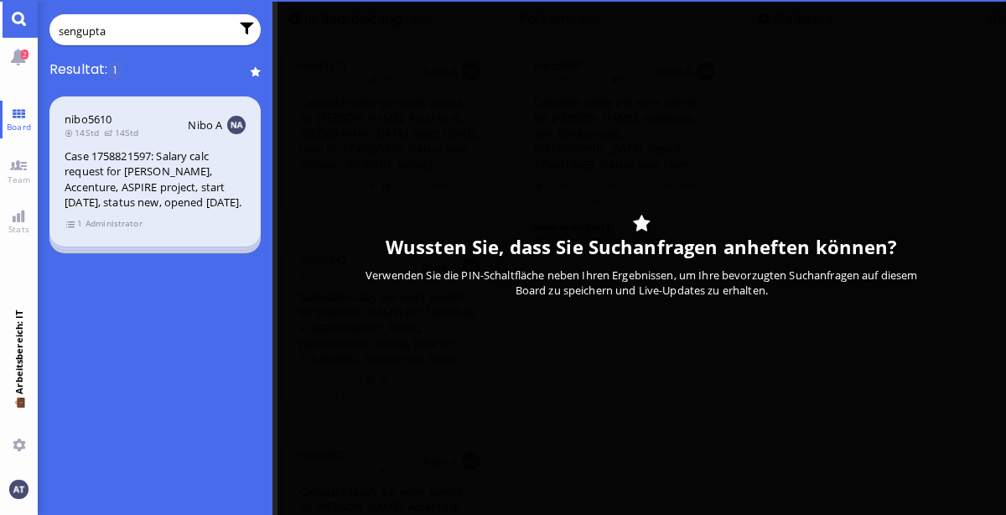
type input "sengupta"
click at [134, 189] on div "Case 1758821597: Salary calc request for [PERSON_NAME], Accenture, ASPIRE proje…" at bounding box center [155, 179] width 181 height 62
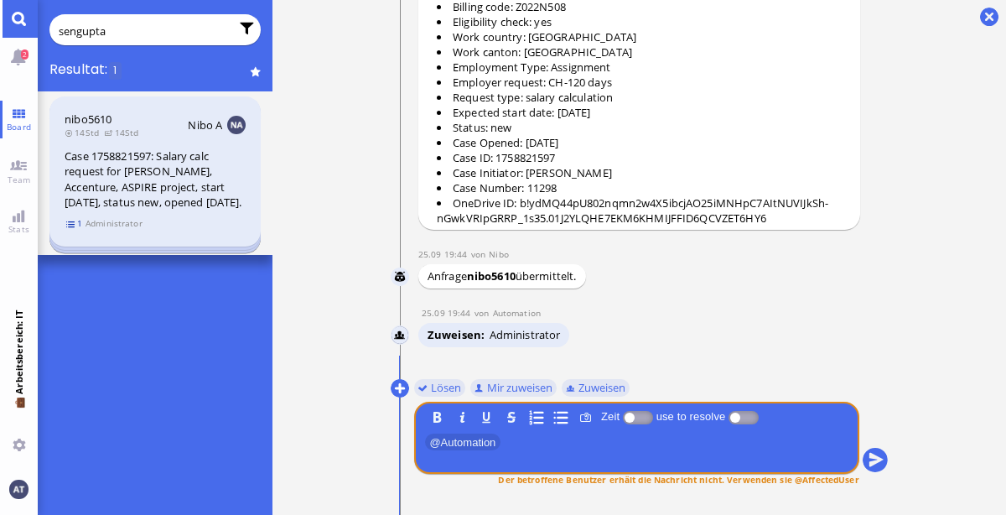
click at [73, 230] on span "1" at bounding box center [74, 223] width 17 height 14
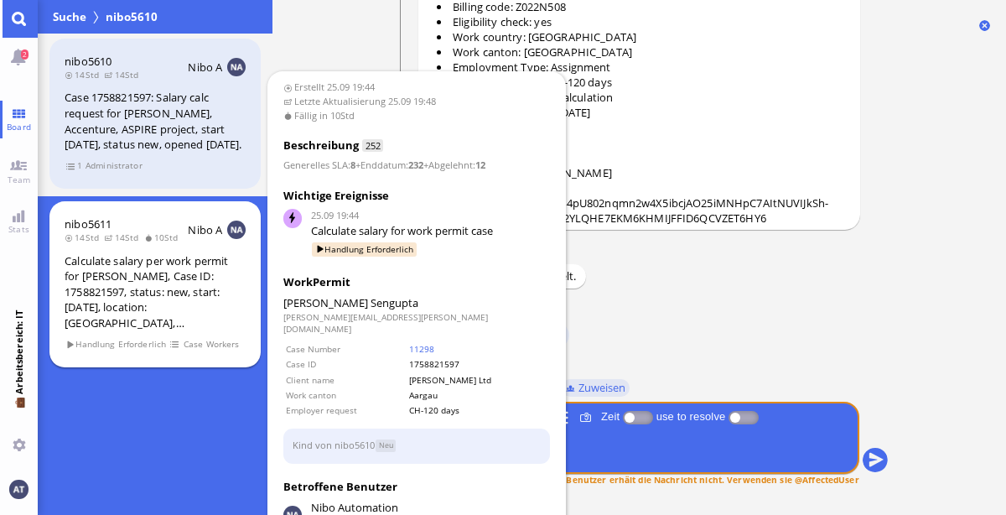
click at [168, 327] on div "Calculate salary per work permit for [PERSON_NAME], Case ID: 1758821597, status…" at bounding box center [155, 292] width 181 height 78
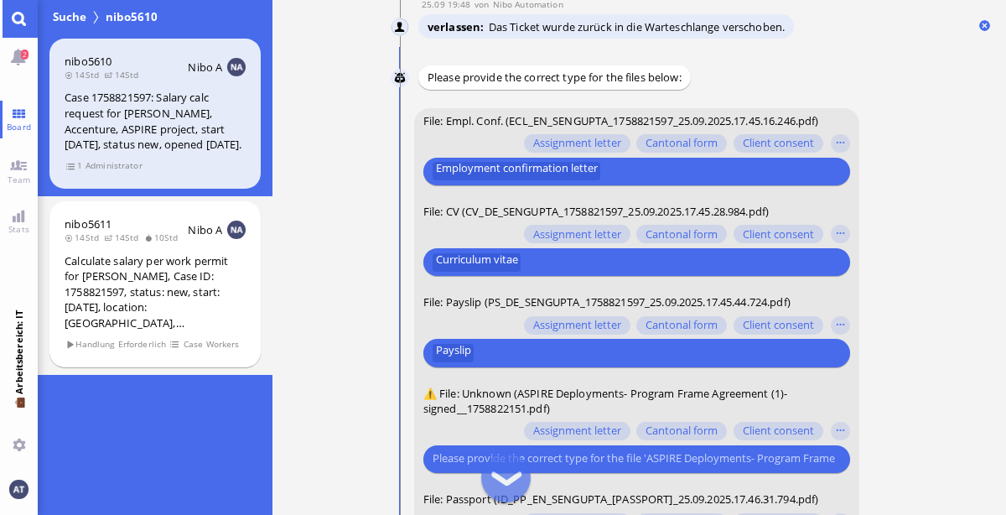
scroll to position [-627, 0]
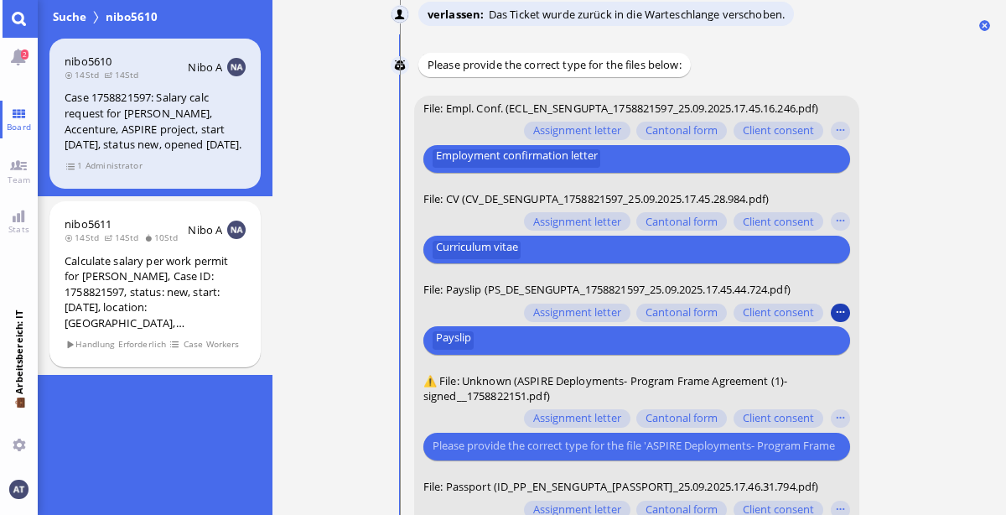
click at [834, 303] on button "button" at bounding box center [840, 312] width 18 height 18
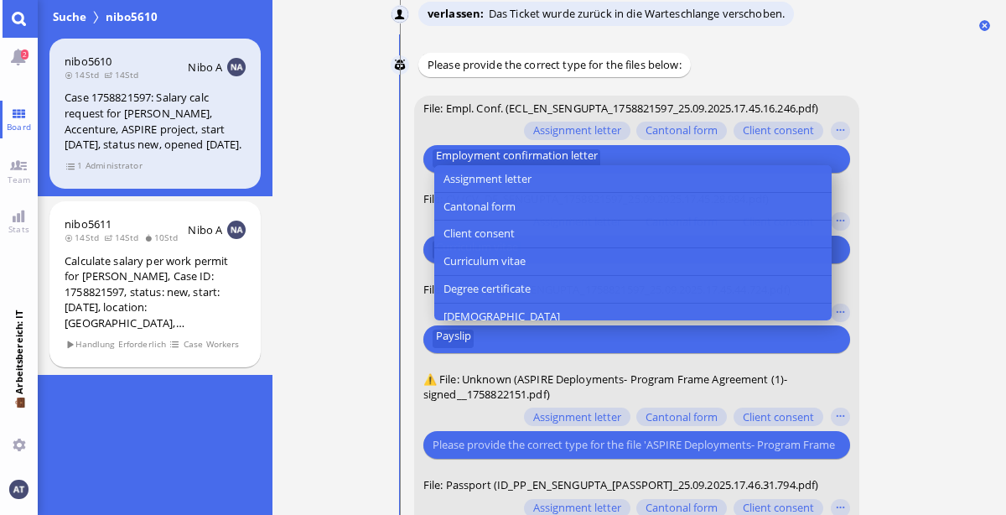
click at [905, 299] on nitautoscroll "25.09 19:44 von Automation Automation Calculate eligible salary for work permit…" at bounding box center [639, 257] width 553 height 515
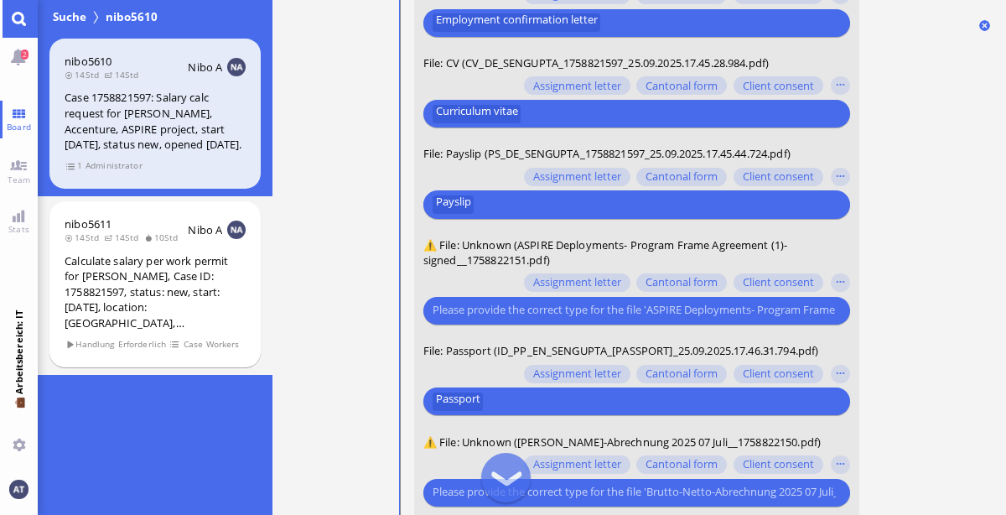
scroll to position [-479, 0]
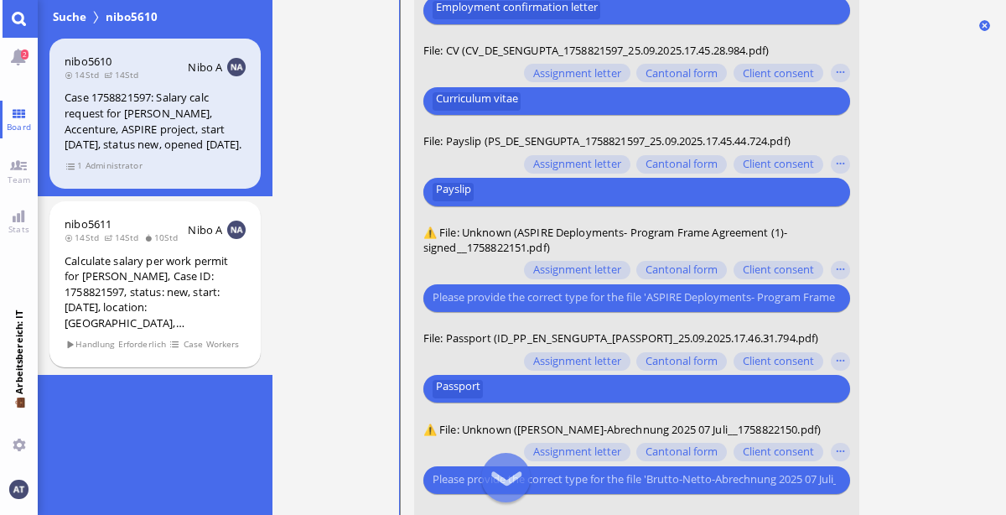
click at [604, 288] on input "text" at bounding box center [633, 297] width 403 height 18
click at [838, 261] on button "button" at bounding box center [840, 270] width 18 height 18
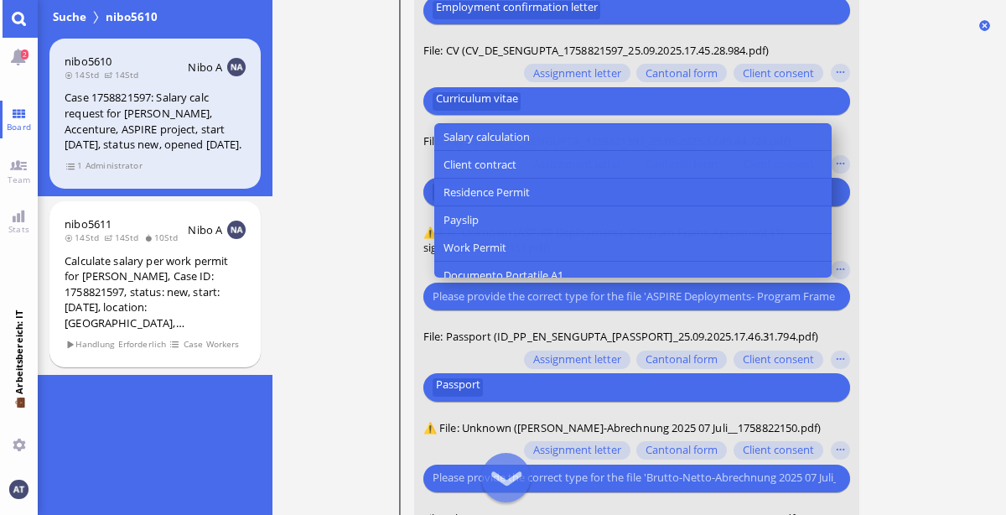
scroll to position [320, 0]
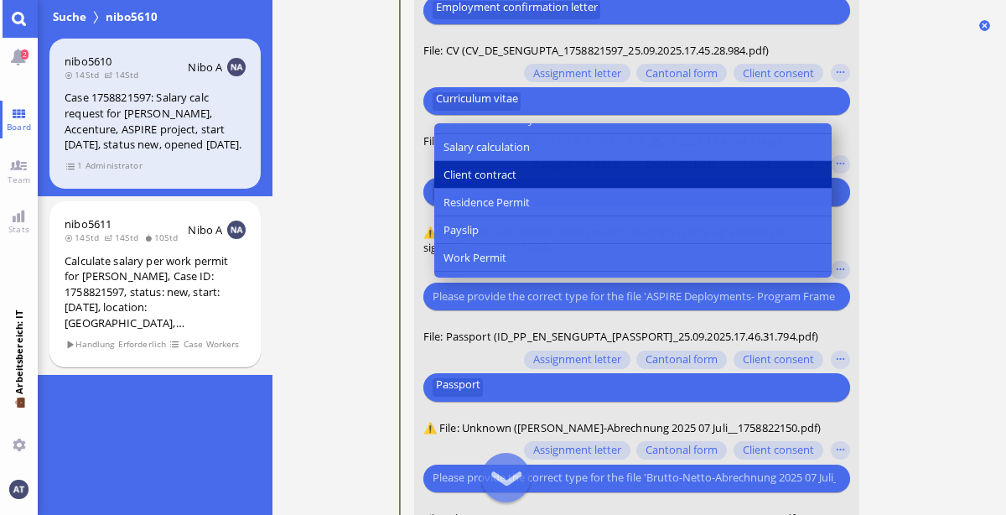
click at [624, 161] on button "Client contract" at bounding box center [631, 175] width 397 height 28
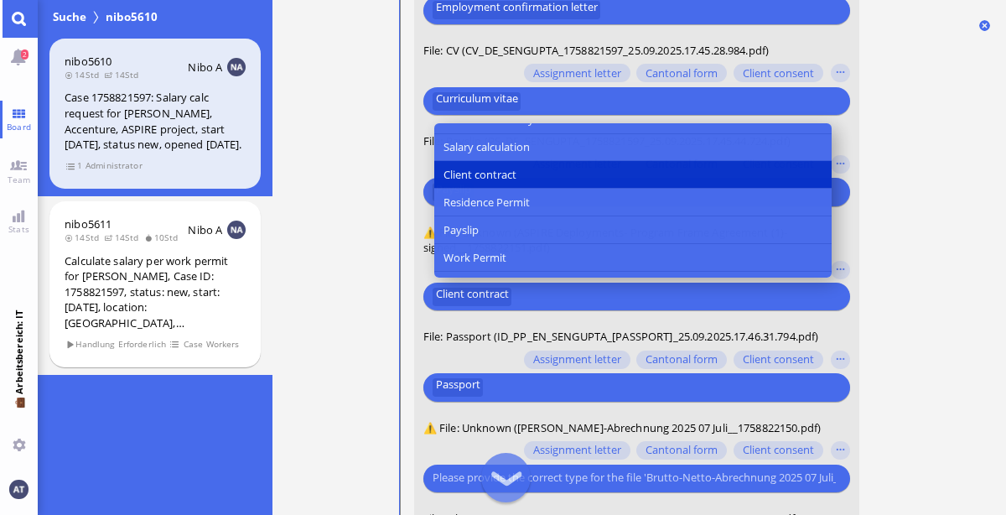
click at [954, 299] on ticket "25.09 19:44 von Automation Automation Calculate eligible salary for work permit…" at bounding box center [638, 257] width 733 height 515
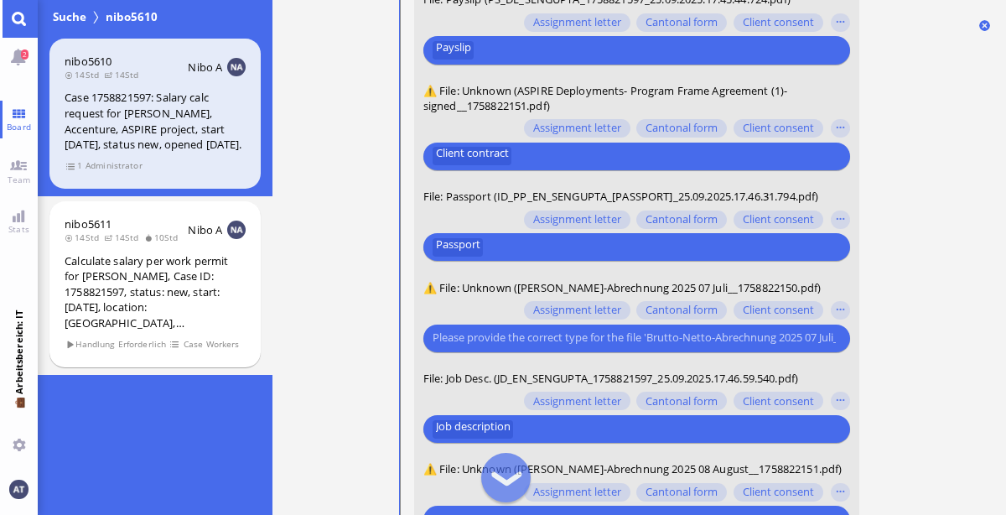
scroll to position [-277, 0]
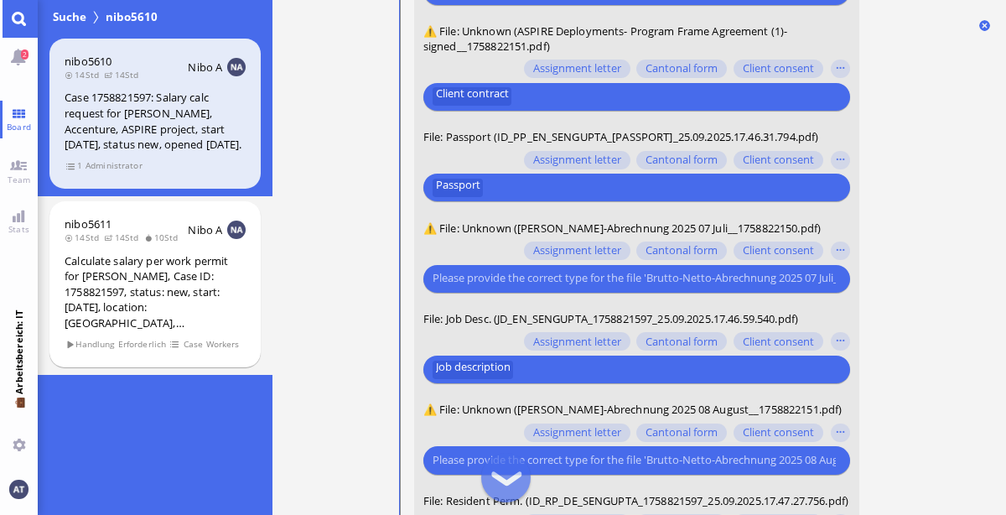
click at [706, 269] on input "text" at bounding box center [633, 278] width 403 height 18
click at [834, 241] on button "button" at bounding box center [840, 250] width 18 height 18
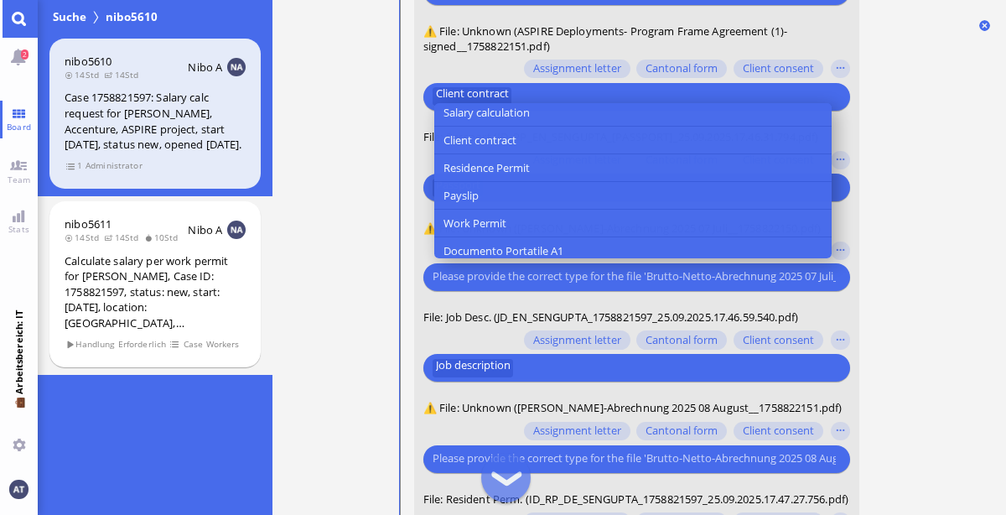
scroll to position [339, 0]
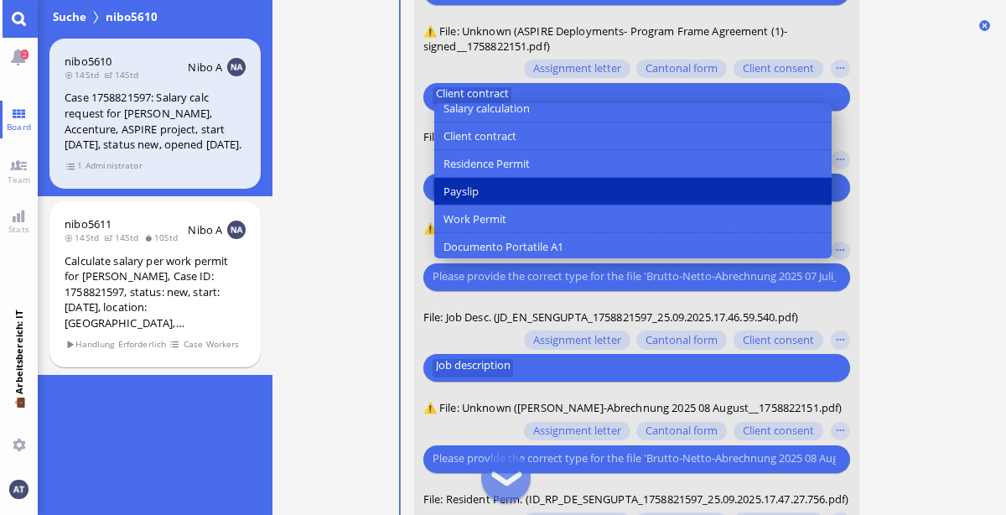
click at [576, 178] on button "Payslip" at bounding box center [631, 192] width 397 height 28
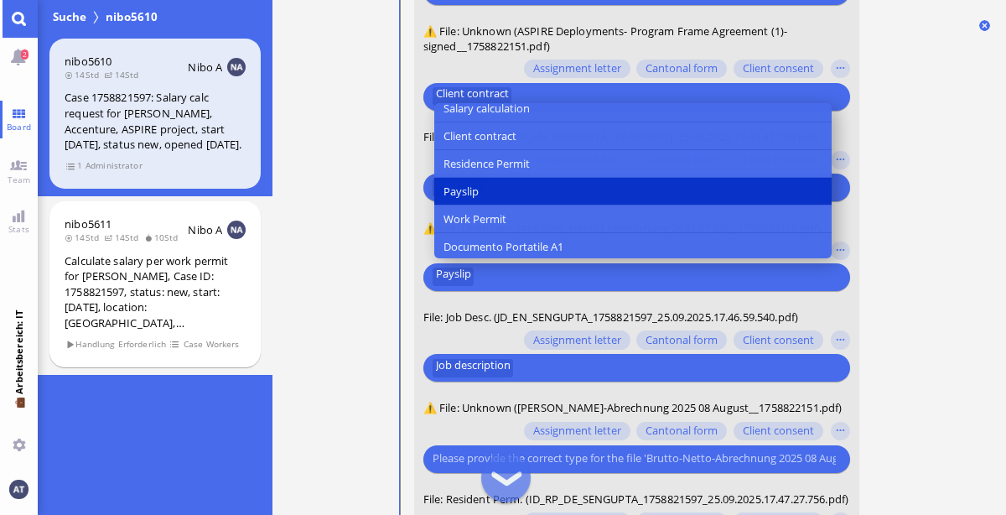
click at [867, 326] on conversation-line "Du File: Empl. Conf. (ECL_EN_SENGUPTA_1758821597_25.09.2025.17.45.16.246.pdf) A…" at bounding box center [640, 266] width 498 height 1041
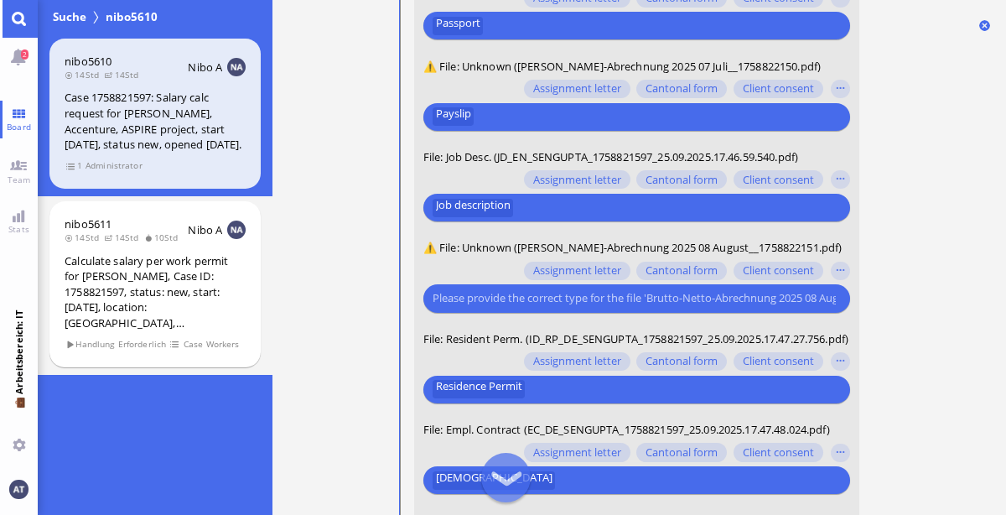
scroll to position [-95, 0]
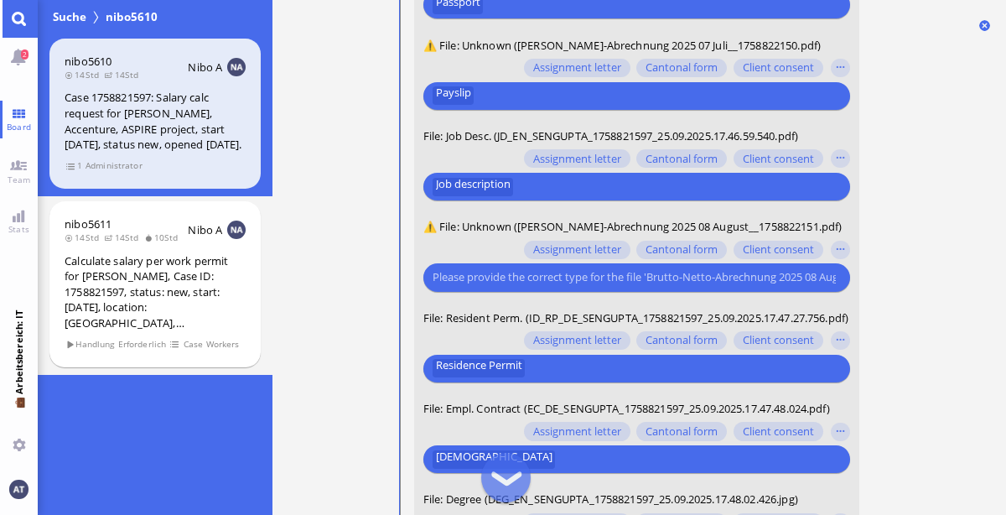
click at [715, 273] on div at bounding box center [635, 277] width 427 height 28
click at [531, 268] on input "text" at bounding box center [633, 277] width 403 height 18
click at [832, 241] on button "button" at bounding box center [840, 250] width 18 height 18
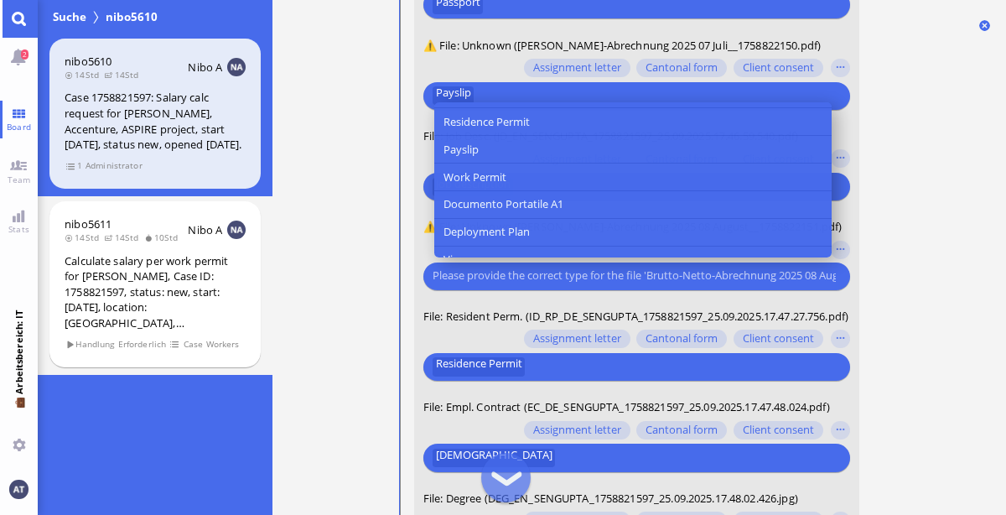
scroll to position [386, 0]
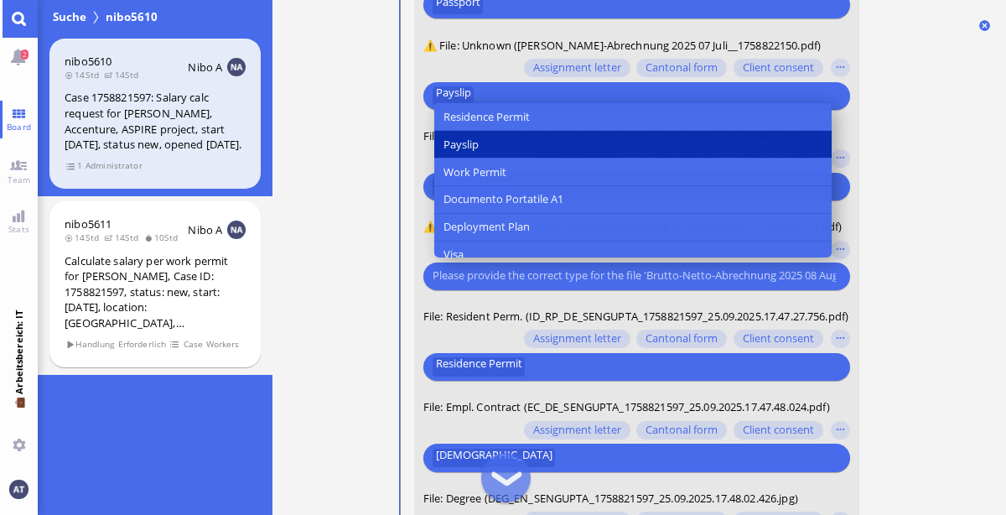
click at [652, 131] on button "Payslip" at bounding box center [631, 145] width 397 height 28
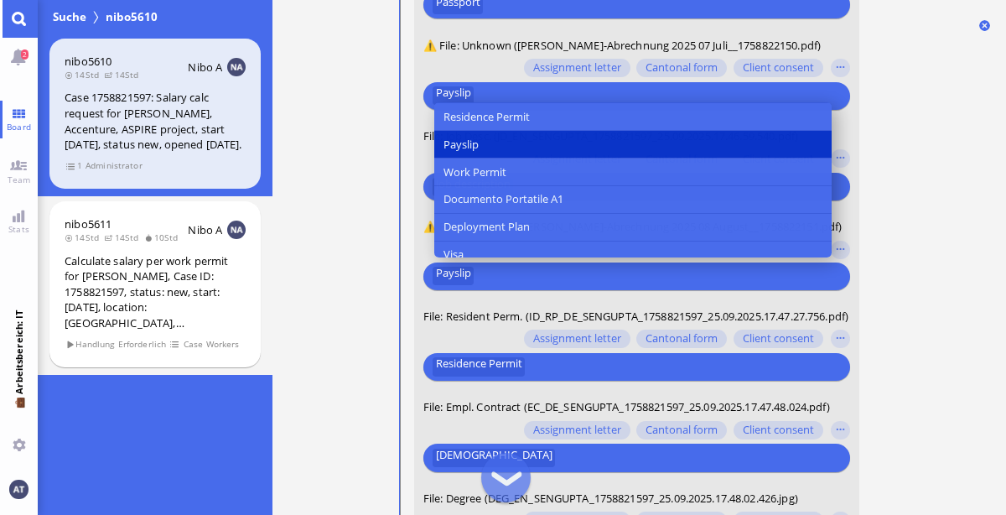
click at [888, 295] on nitautoscroll "25.09 19:44 von Automation Automation Calculate eligible salary for work permit…" at bounding box center [639, 257] width 553 height 515
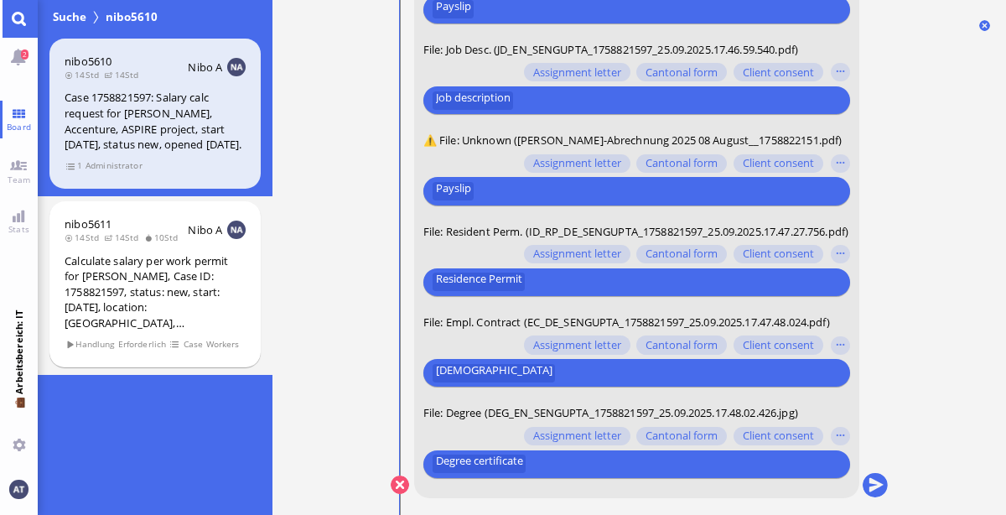
scroll to position [0, 0]
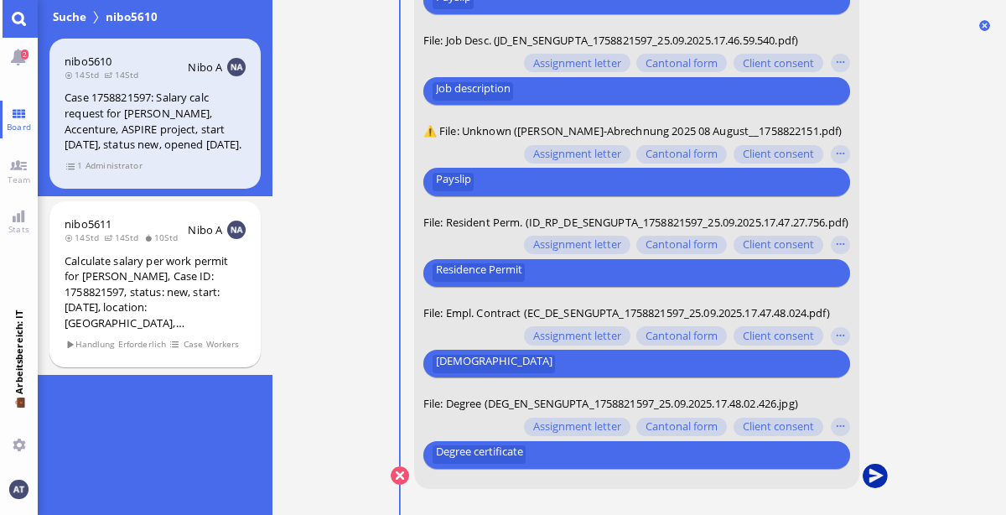
click at [876, 478] on button "submit" at bounding box center [874, 475] width 25 height 25
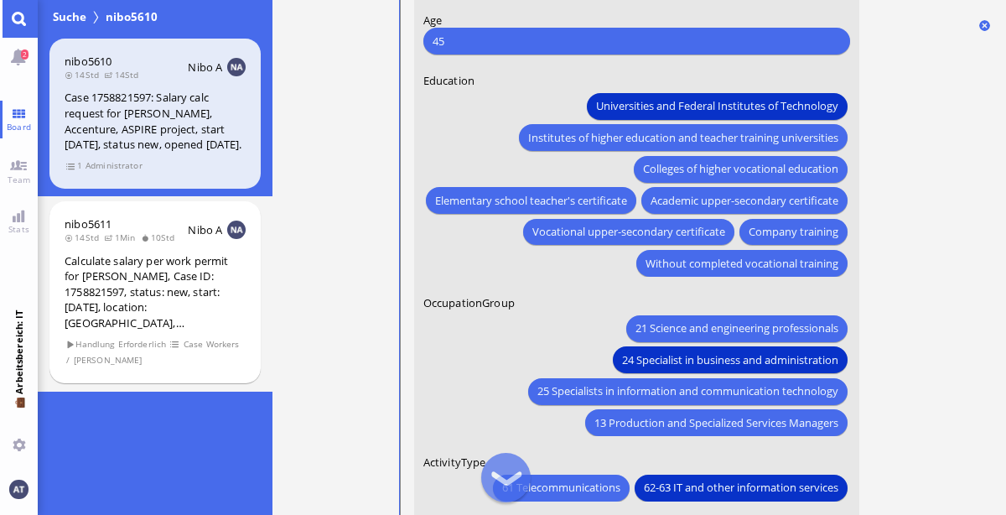
scroll to position [-303, 0]
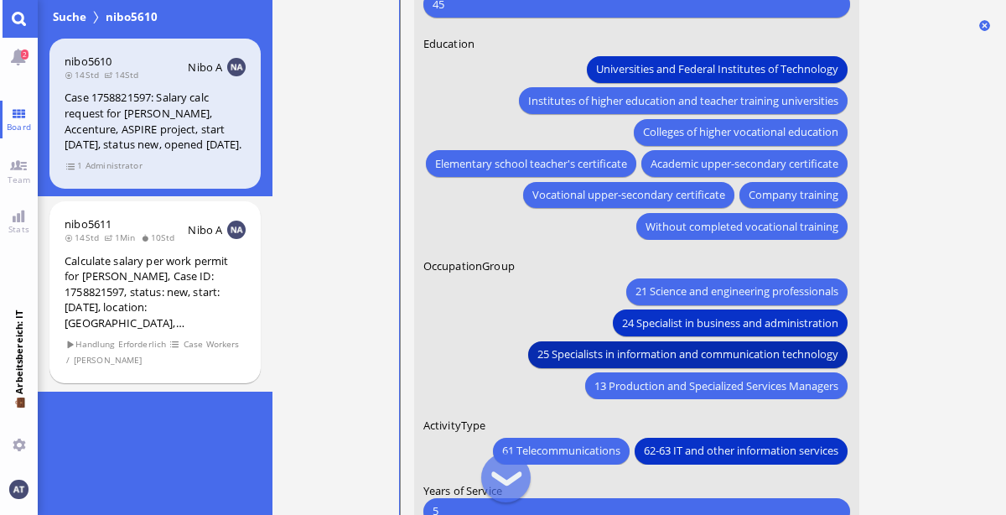
click at [769, 360] on span "25 Specialists in information and communication technology" at bounding box center [686, 354] width 301 height 18
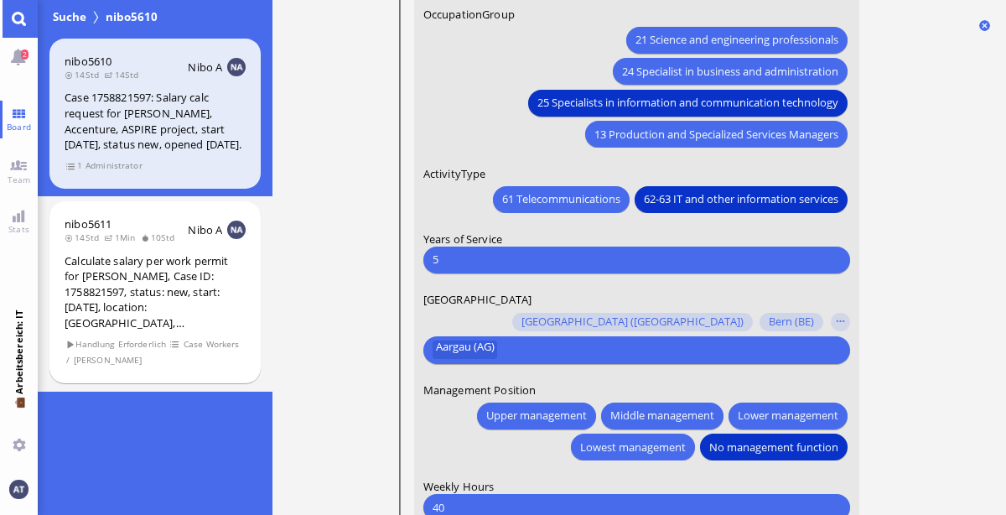
scroll to position [0, 0]
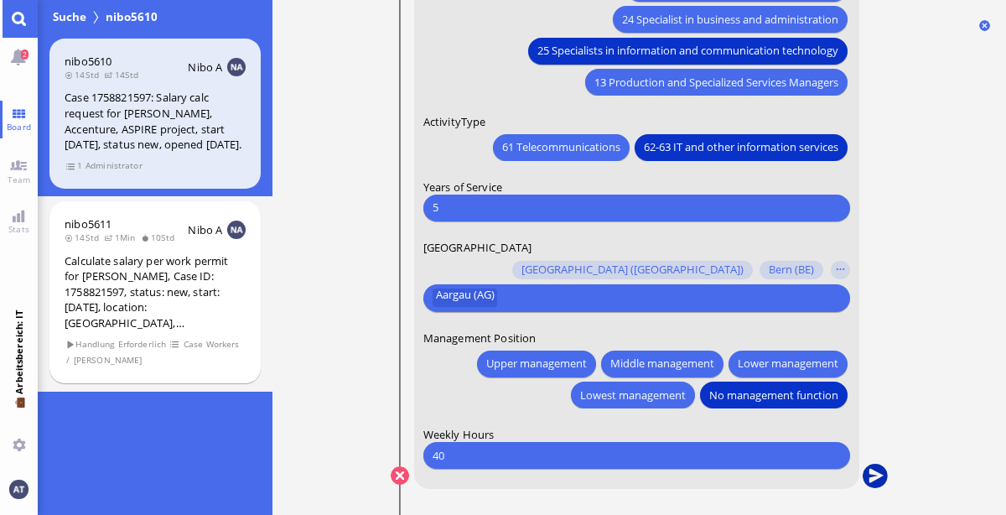
click at [876, 474] on button "submit" at bounding box center [874, 475] width 25 height 25
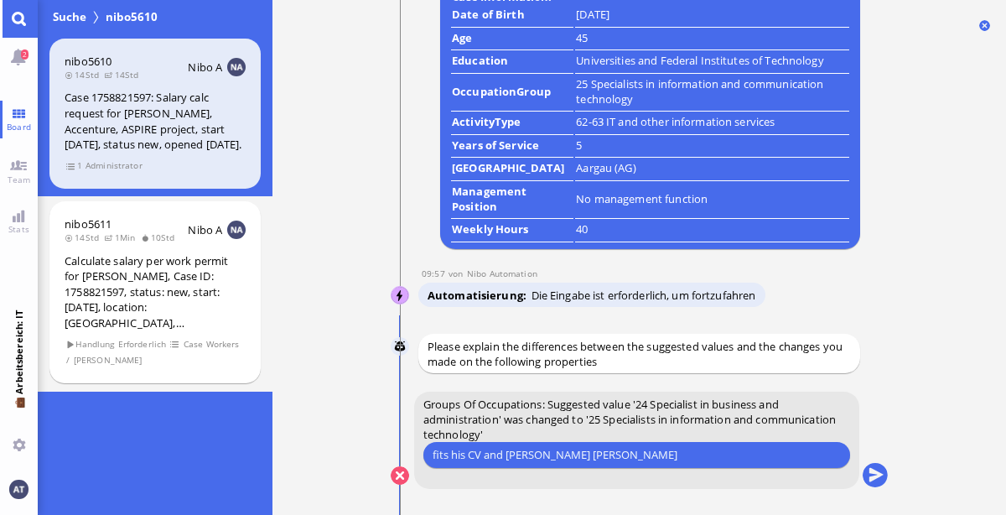
type input "fits his CV and JD better"
click at [872, 469] on button "submit" at bounding box center [874, 475] width 25 height 25
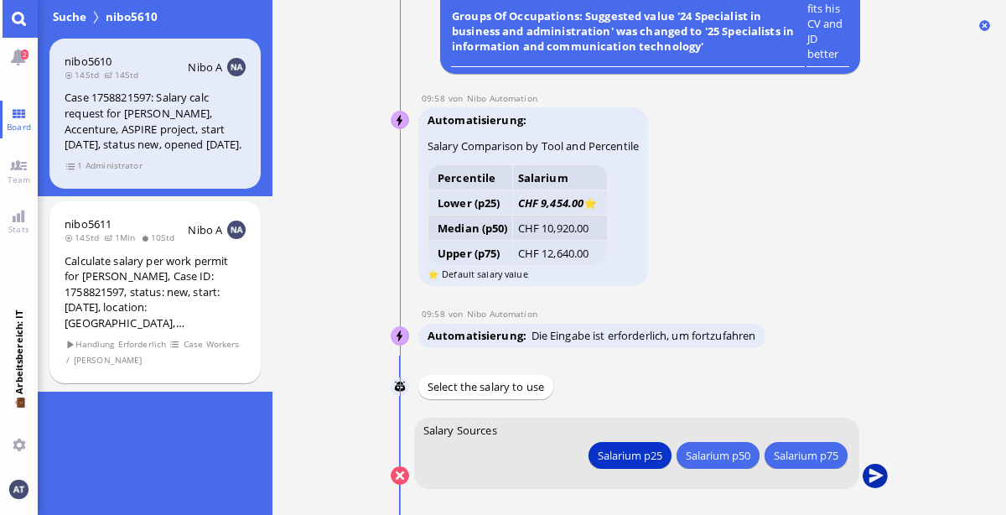
click at [878, 479] on button "submit" at bounding box center [874, 475] width 25 height 25
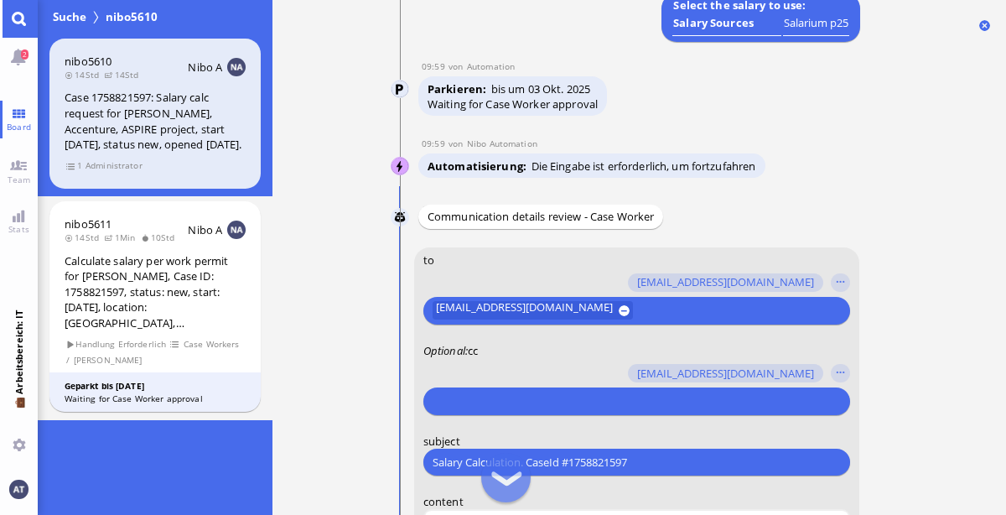
scroll to position [-634, 0]
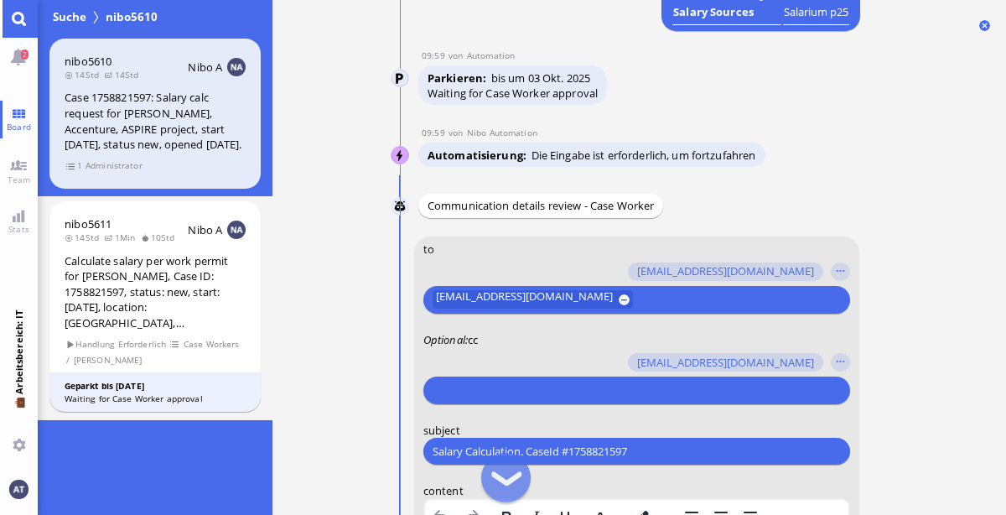
click at [707, 396] on input "text" at bounding box center [633, 390] width 403 height 18
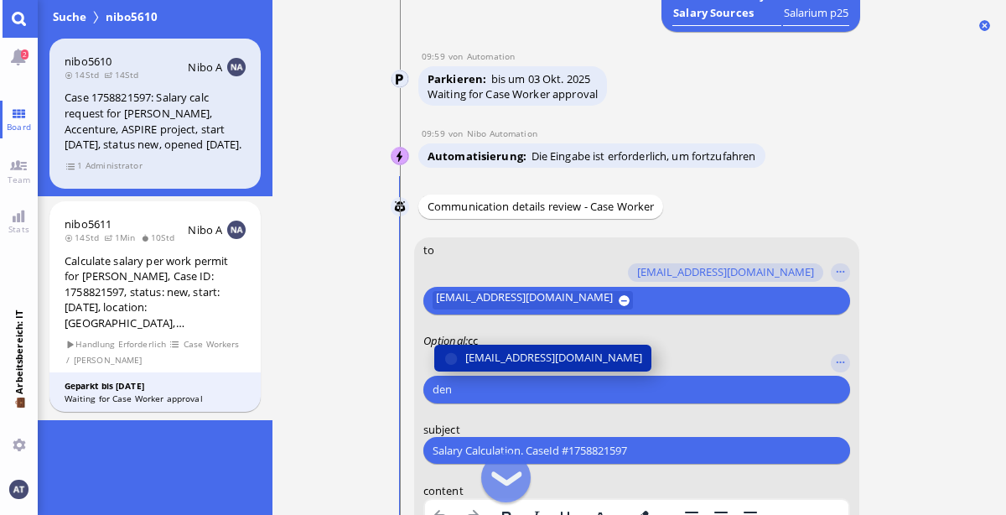
type input "den"
click at [536, 356] on span "[EMAIL_ADDRESS][DOMAIN_NAME]" at bounding box center [552, 358] width 177 height 18
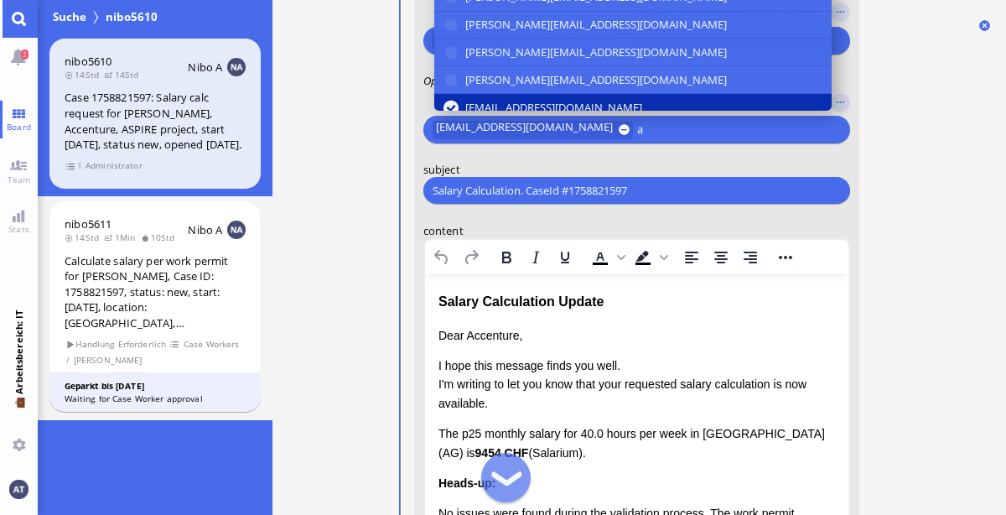
scroll to position [-372, 0]
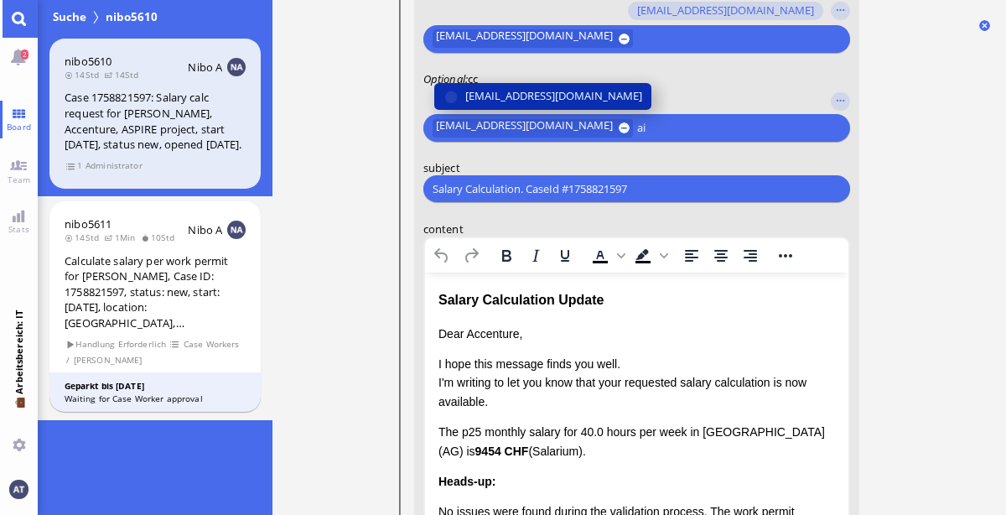
type input "ai"
click at [604, 97] on span "[EMAIL_ADDRESS][DOMAIN_NAME]" at bounding box center [552, 96] width 177 height 18
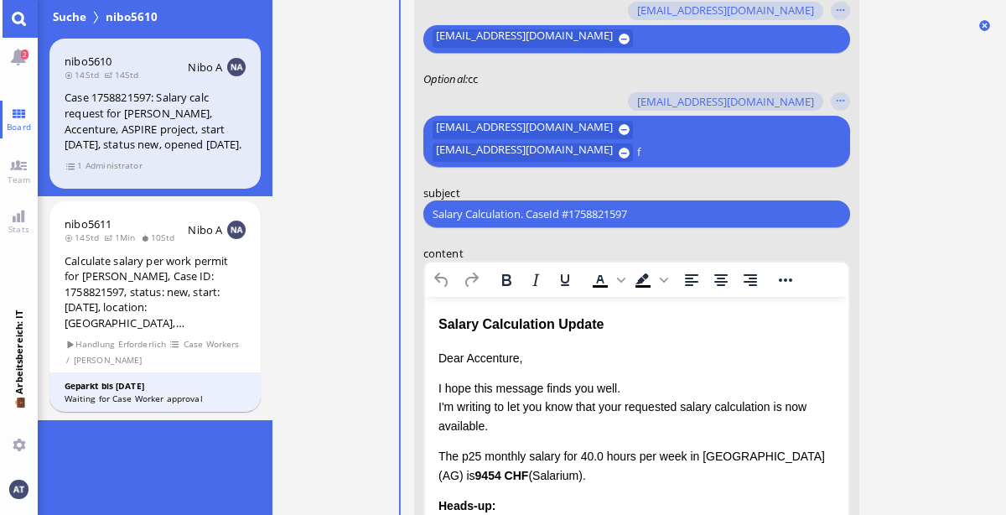
scroll to position [-396, 0]
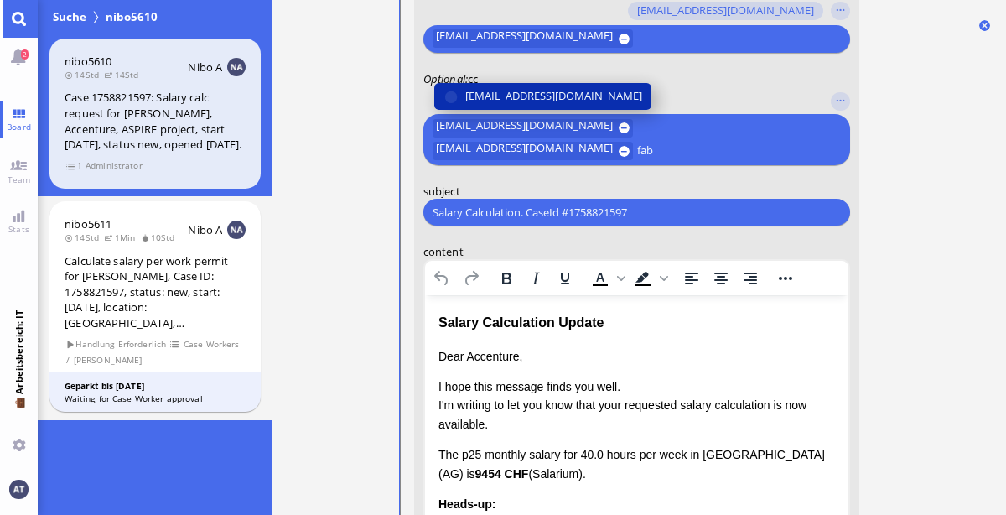
type input "fab"
click at [558, 85] on button "[EMAIL_ADDRESS][DOMAIN_NAME]" at bounding box center [541, 96] width 217 height 27
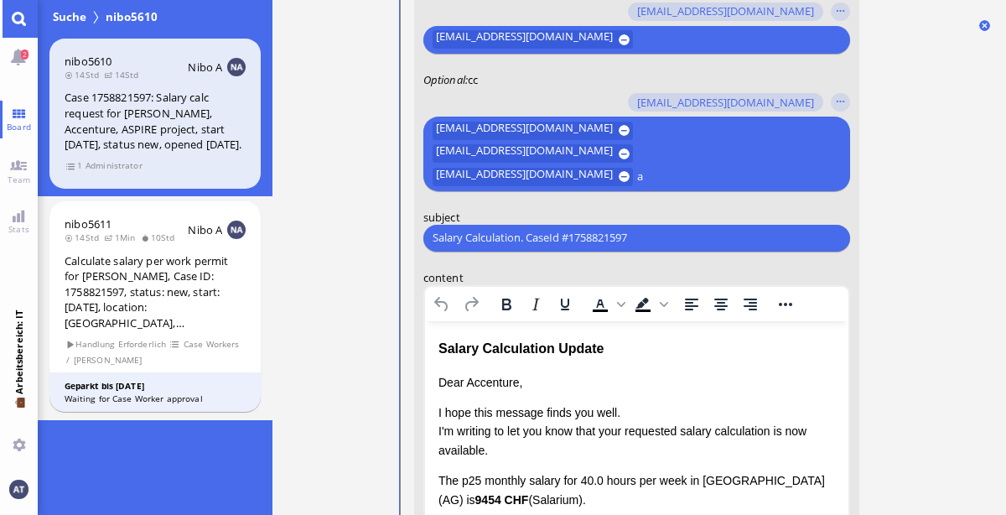
scroll to position [-418, 0]
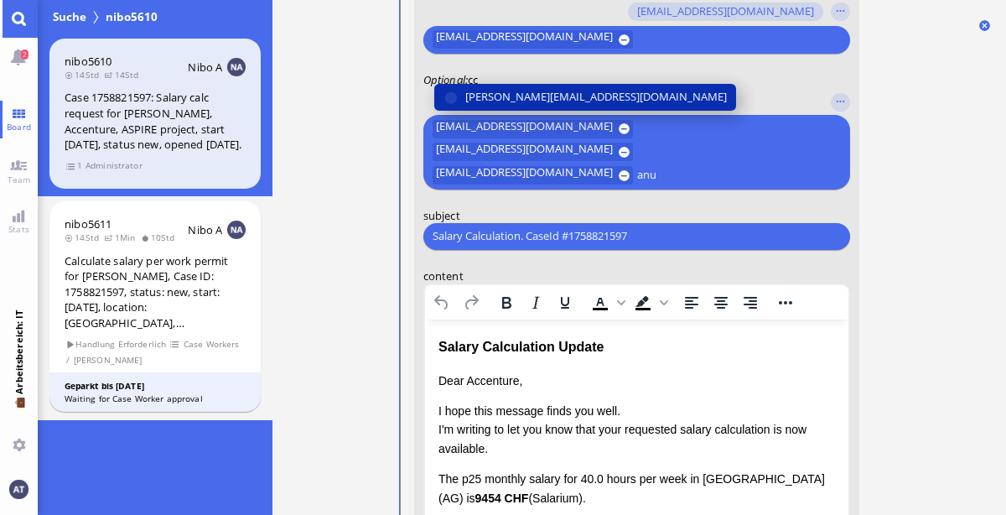
type input "anu"
click at [557, 83] on button "[PERSON_NAME][EMAIL_ADDRESS][DOMAIN_NAME]" at bounding box center [584, 96] width 302 height 27
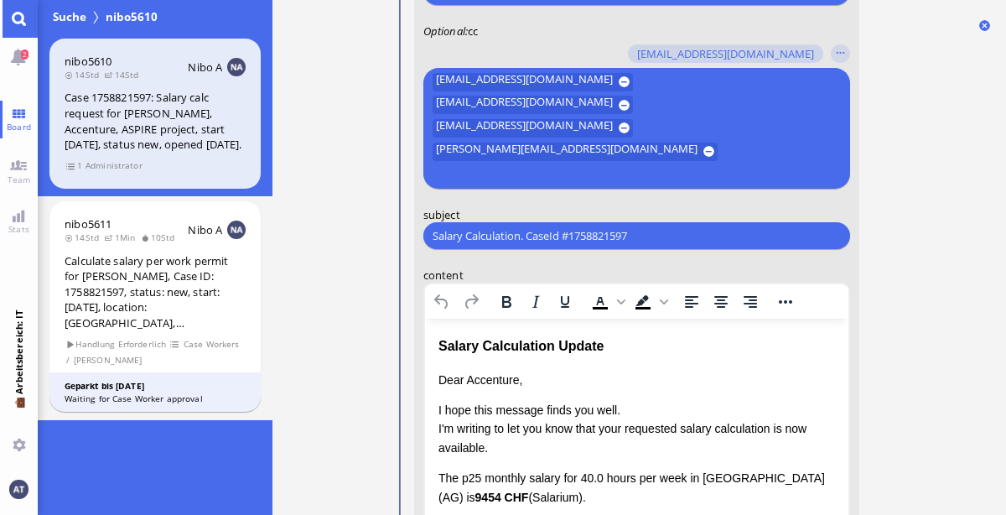
scroll to position [-443, 0]
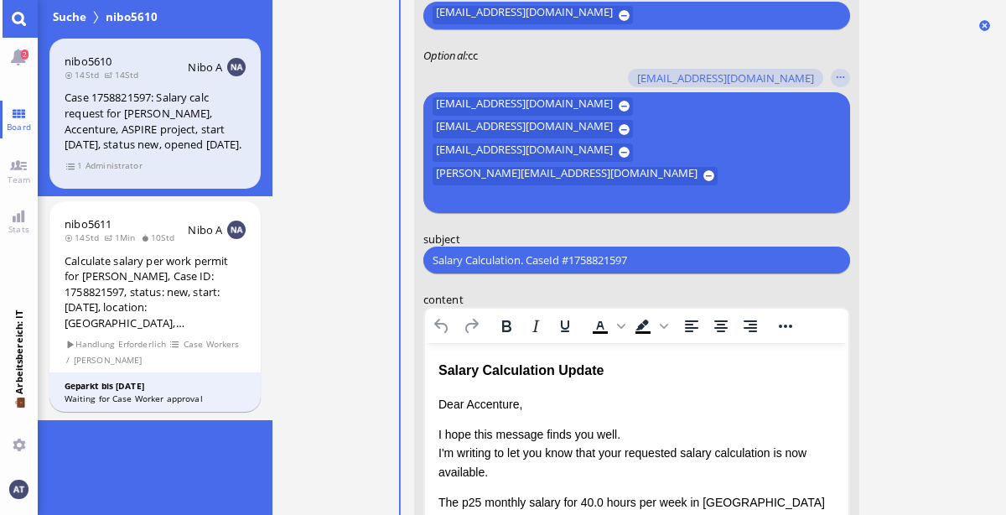
click at [949, 219] on ticket "25.09 19:44 von Automation Automation Calculate eligible salary for work permit…" at bounding box center [638, 257] width 733 height 515
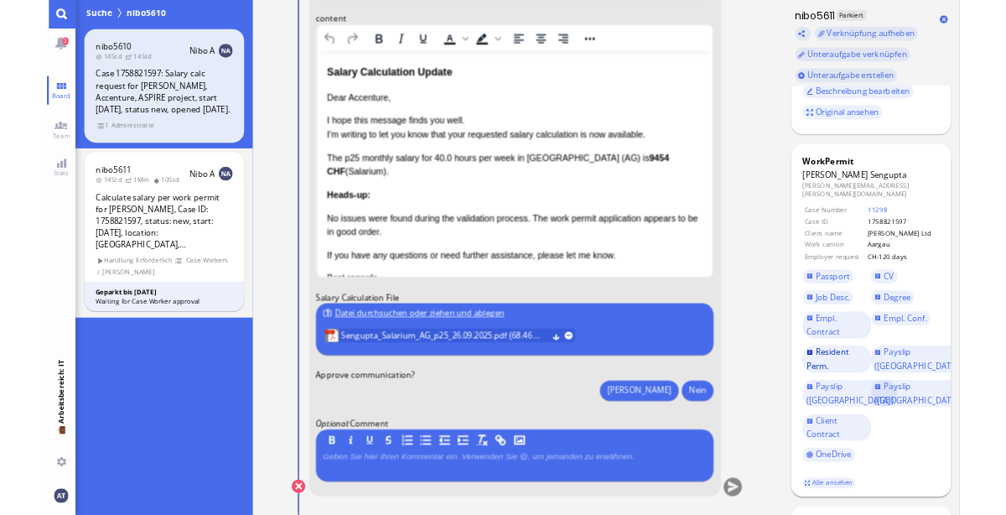
scroll to position [114, 0]
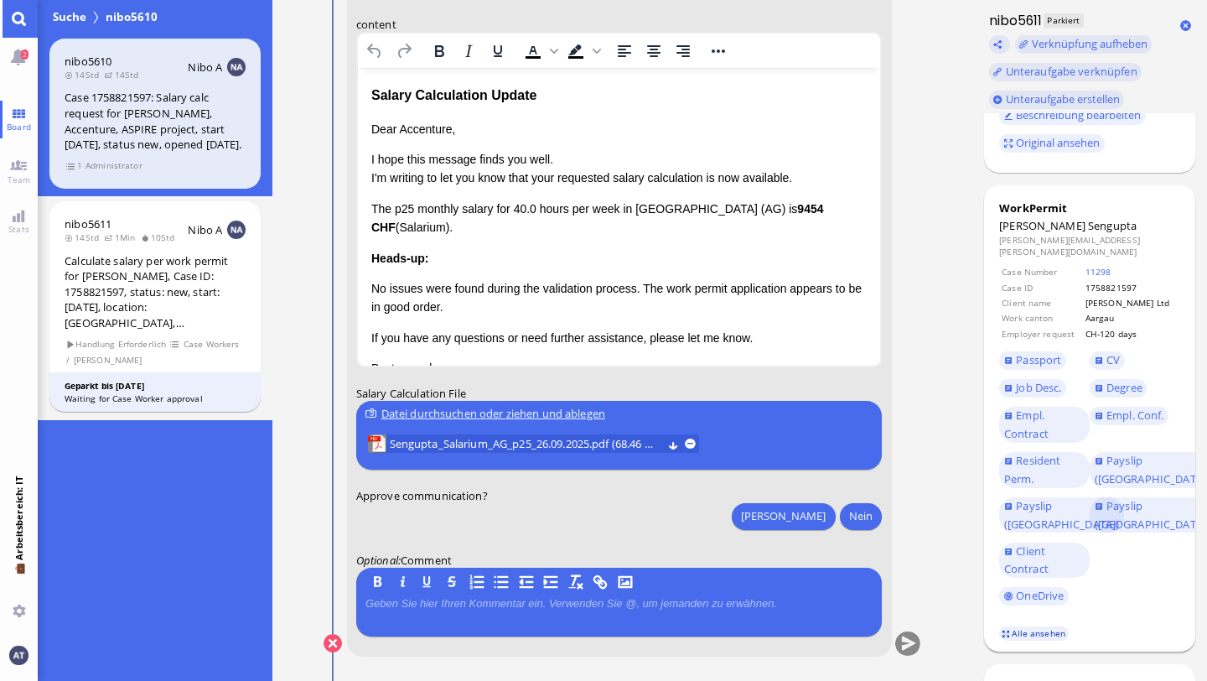
click at [1005, 514] on link "Alle ansehen" at bounding box center [1034, 633] width 70 height 14
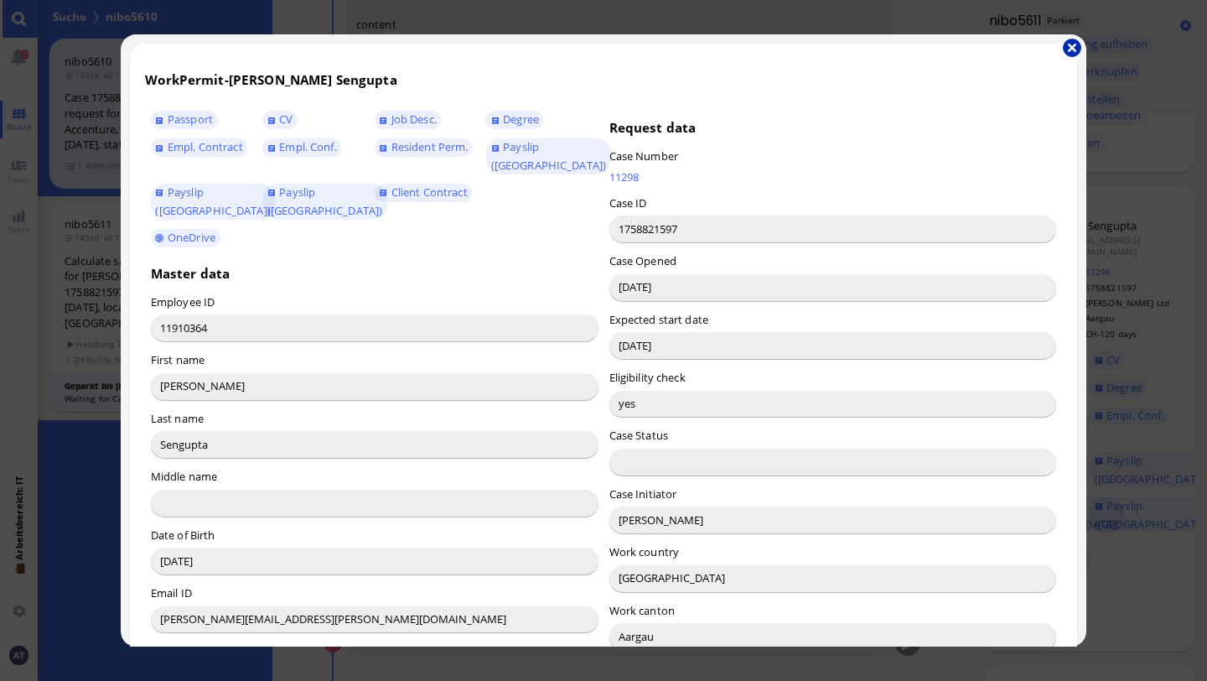
click at [1005, 50] on button "button" at bounding box center [1072, 48] width 18 height 18
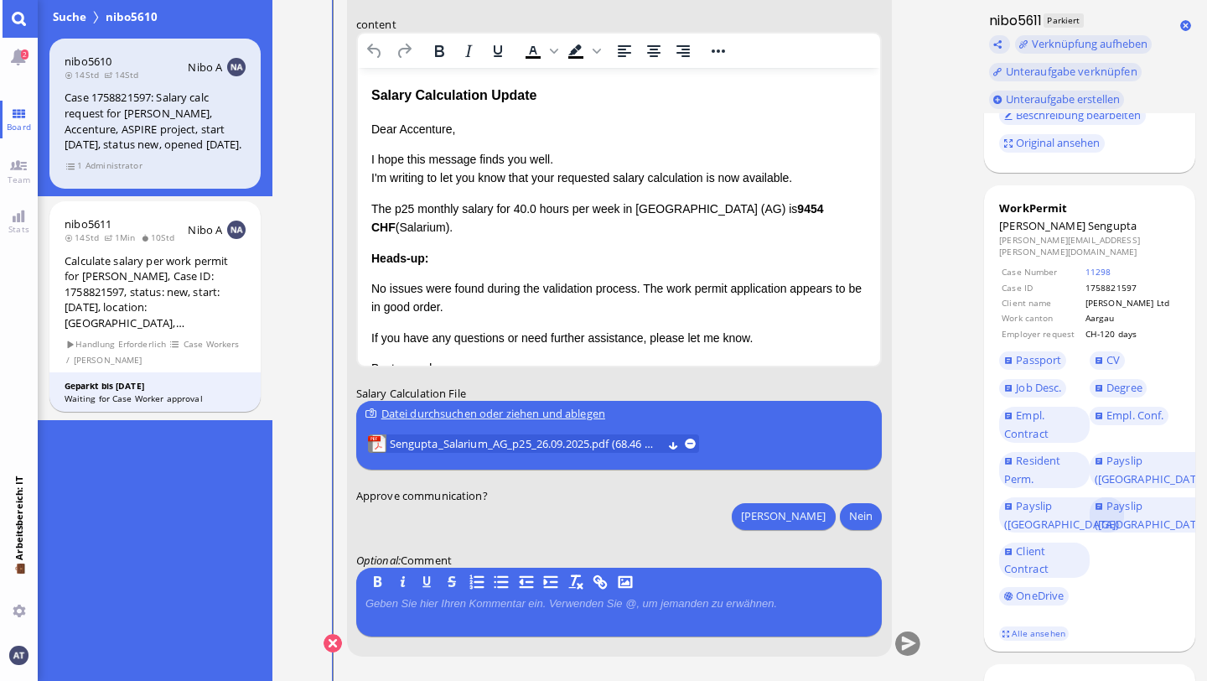
click at [422, 128] on p "Dear Accenture," at bounding box center [618, 128] width 496 height 18
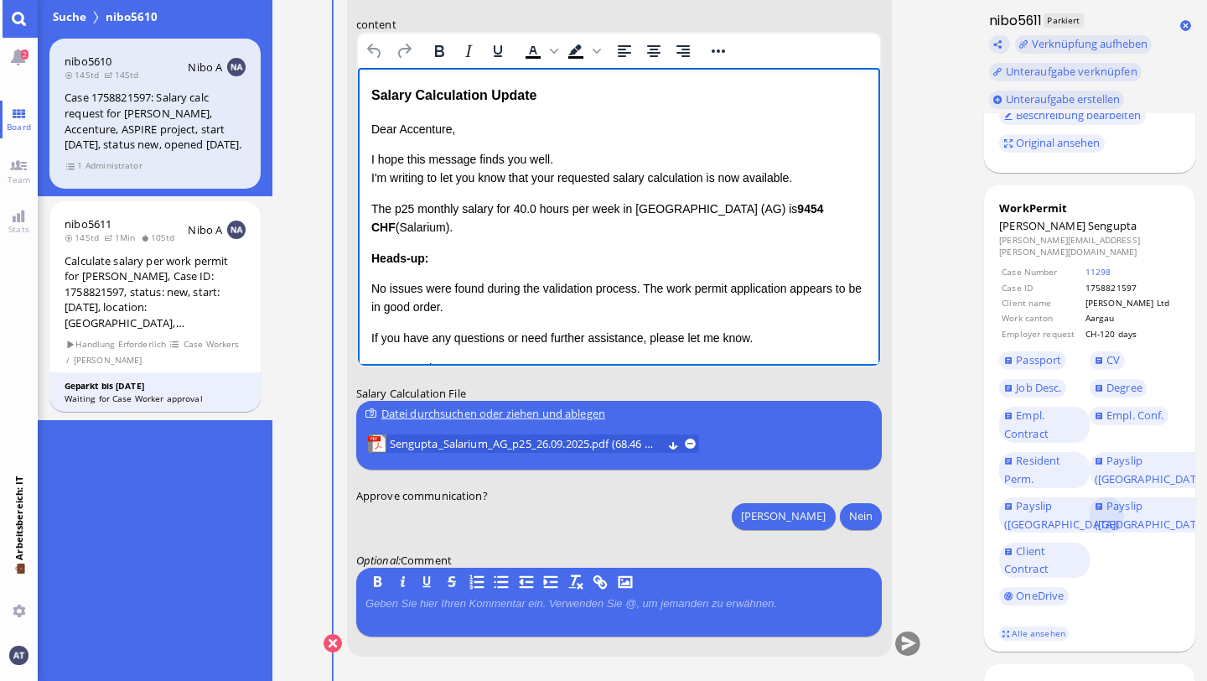
click at [422, 128] on p "Dear Accenture," at bounding box center [618, 128] width 496 height 18
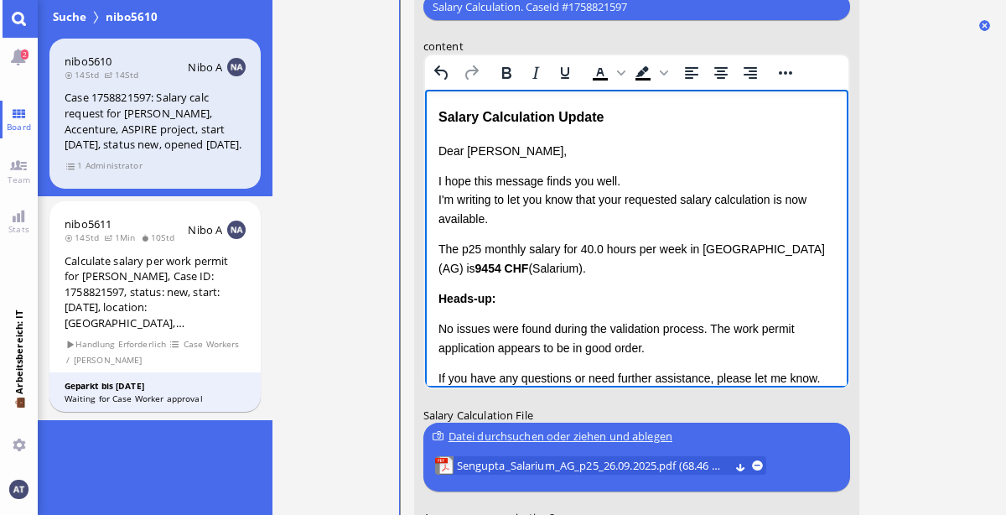
scroll to position [-190, 0]
click at [548, 287] on div "Dear [PERSON_NAME], I hope this message finds you well. I'm writing to let you …" at bounding box center [635, 299] width 396 height 314
click at [525, 308] on div "Heads-up: No issues were found during the validation process. The work permit a…" at bounding box center [635, 323] width 396 height 68
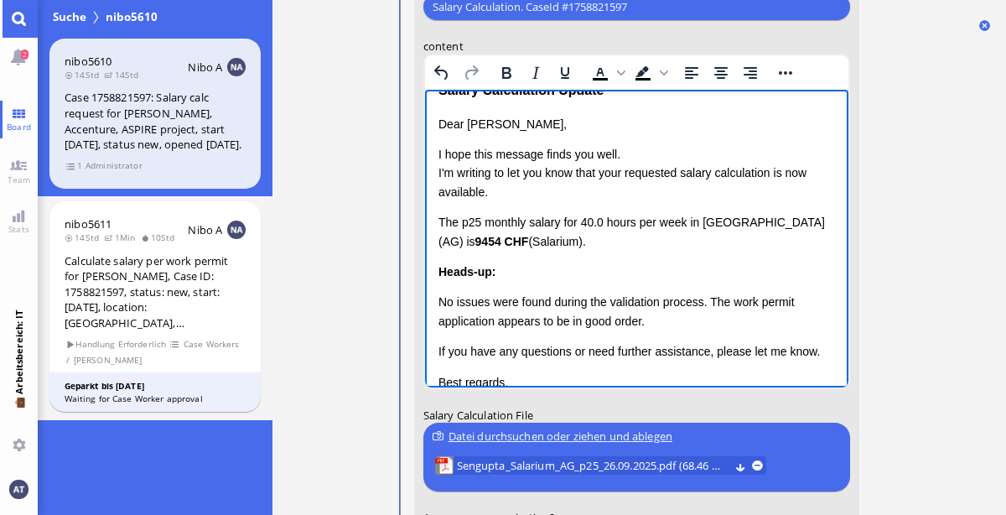
scroll to position [30, 0]
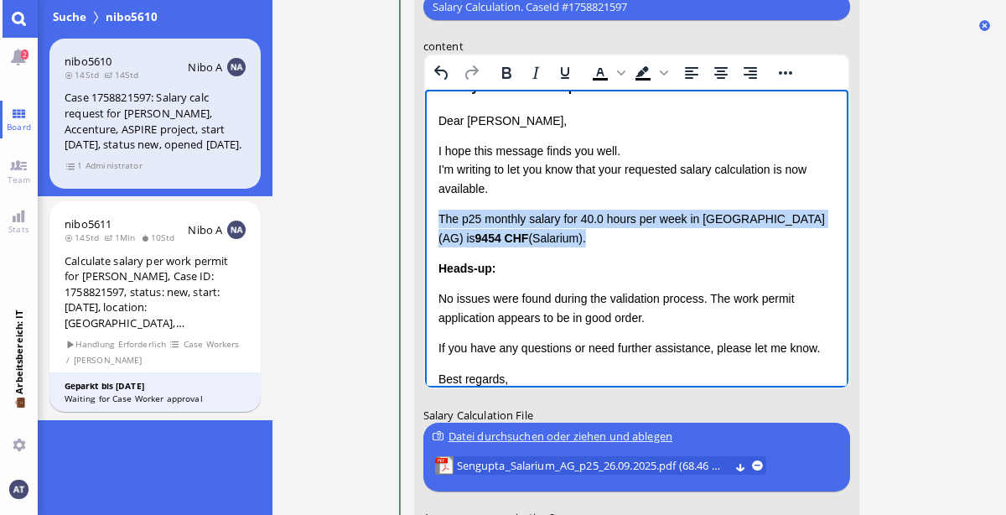
drag, startPoint x: 440, startPoint y: 215, endPoint x: 588, endPoint y: 248, distance: 151.1
click at [588, 248] on div "Dear [PERSON_NAME], I hope this message finds you well. I'm writing to let you …" at bounding box center [635, 268] width 396 height 314
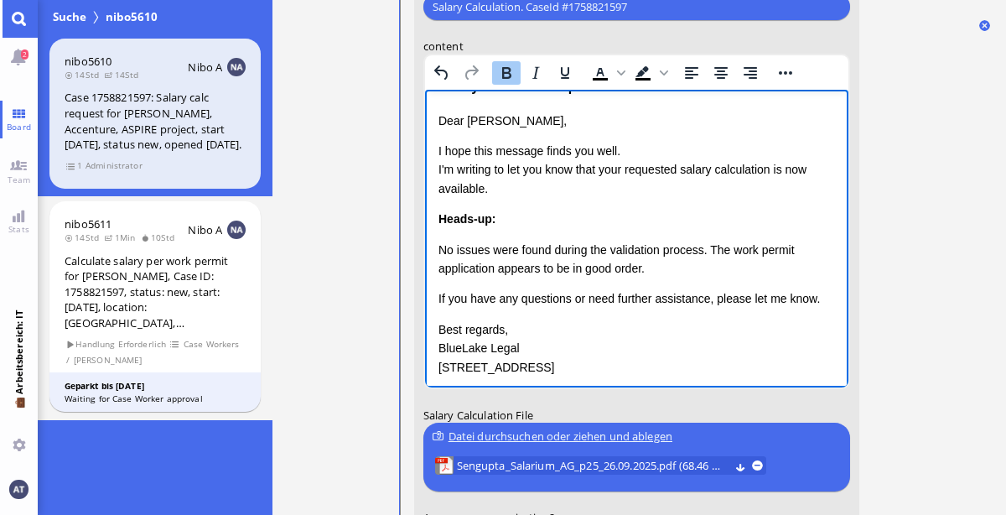
drag, startPoint x: 436, startPoint y: 214, endPoint x: 558, endPoint y: 242, distance: 125.6
click at [558, 242] on html "Salary Calculation Update Dear [PERSON_NAME], I hope this message finds you wel…" at bounding box center [635, 244] width 423 height 368
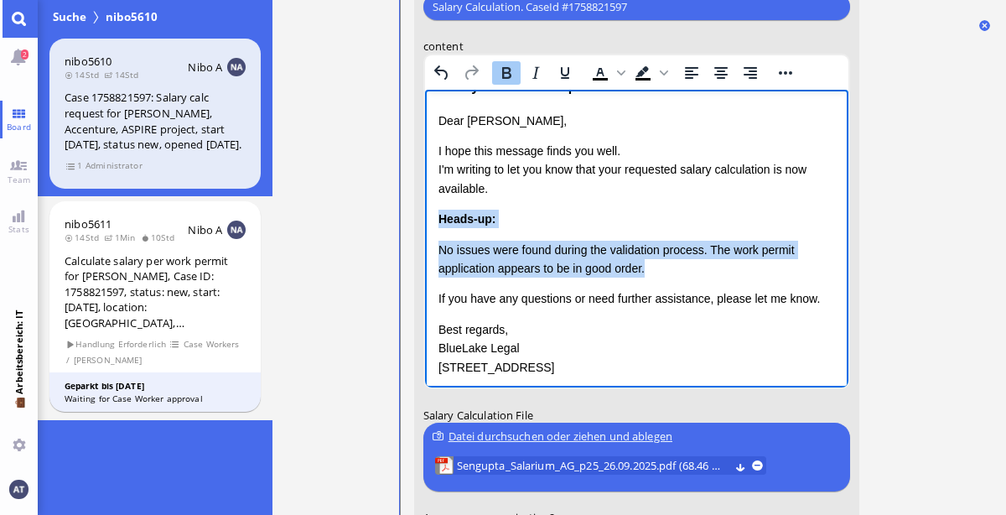
drag, startPoint x: 437, startPoint y: 216, endPoint x: 686, endPoint y: 269, distance: 253.6
click at [686, 269] on div "Heads-up: No issues were found during the validation process. The work permit a…" at bounding box center [635, 244] width 396 height 68
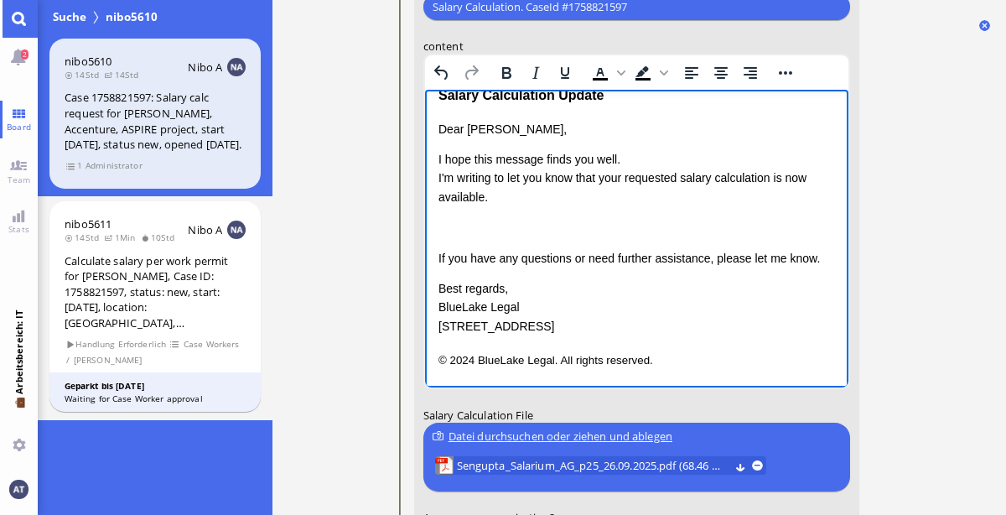
scroll to position [0, 0]
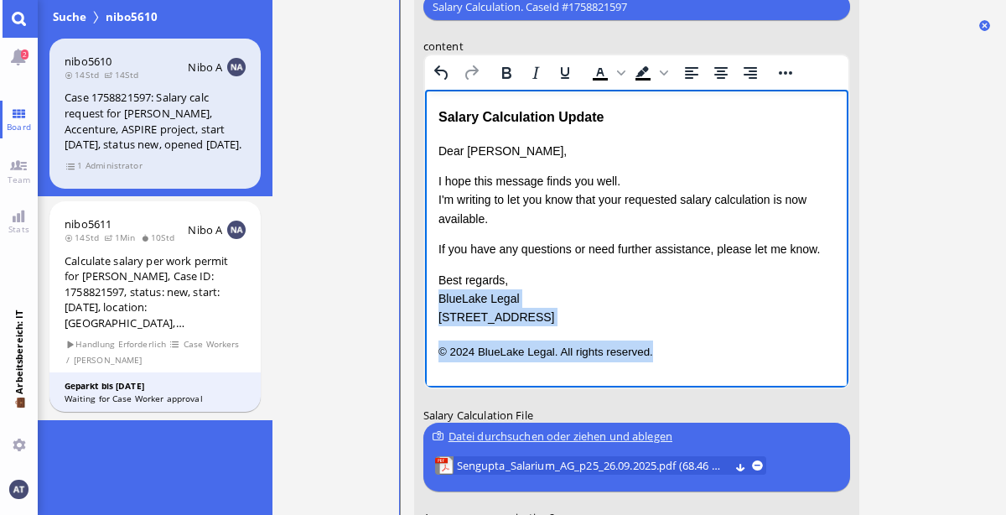
drag, startPoint x: 437, startPoint y: 298, endPoint x: 697, endPoint y: 376, distance: 271.5
click at [697, 376] on html "Salary Calculation Update Dear [PERSON_NAME], I hope this message finds you wel…" at bounding box center [635, 234] width 423 height 288
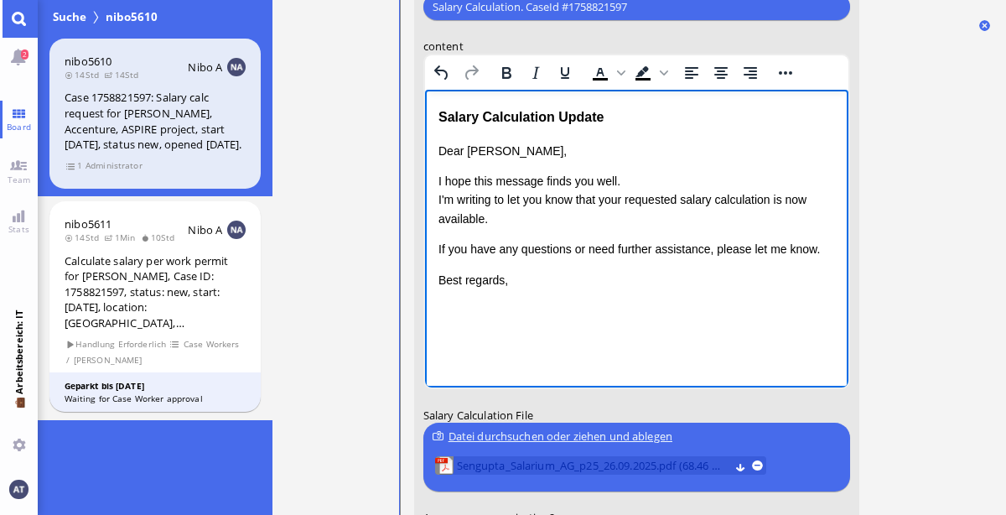
click at [603, 460] on span "Sengupta_Salarium_AG_p25_26.09.2025.pdf (68.46 kB)" at bounding box center [592, 466] width 272 height 18
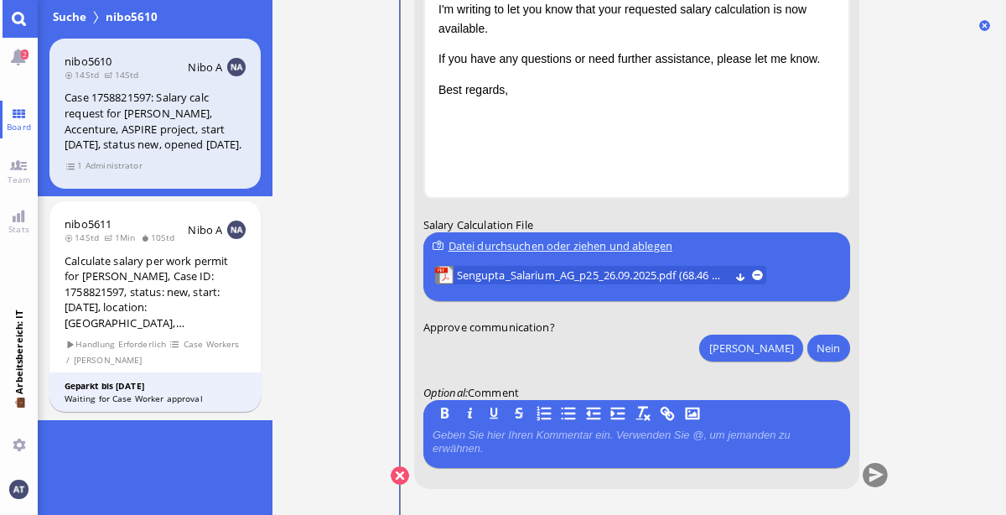
click at [777, 337] on div "[PERSON_NAME]" at bounding box center [771, 349] width 155 height 31
click at [779, 342] on button "[PERSON_NAME]" at bounding box center [750, 347] width 103 height 27
click at [874, 473] on button "submit" at bounding box center [874, 475] width 25 height 25
